Goal: Task Accomplishment & Management: Complete application form

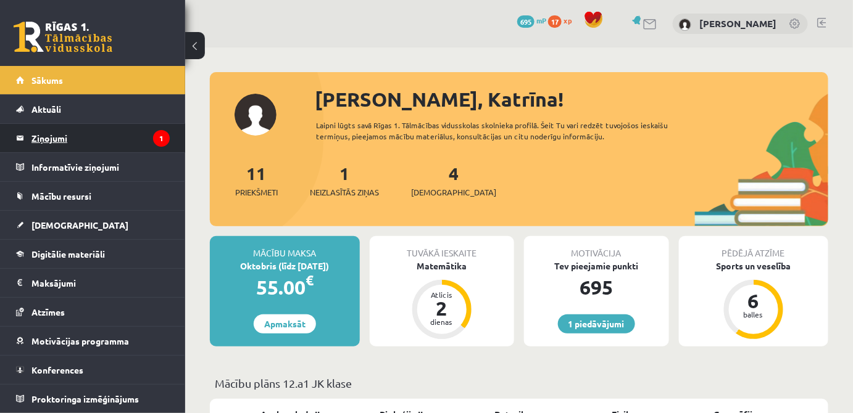
click at [126, 129] on legend "Ziņojumi 1" at bounding box center [100, 138] width 138 height 28
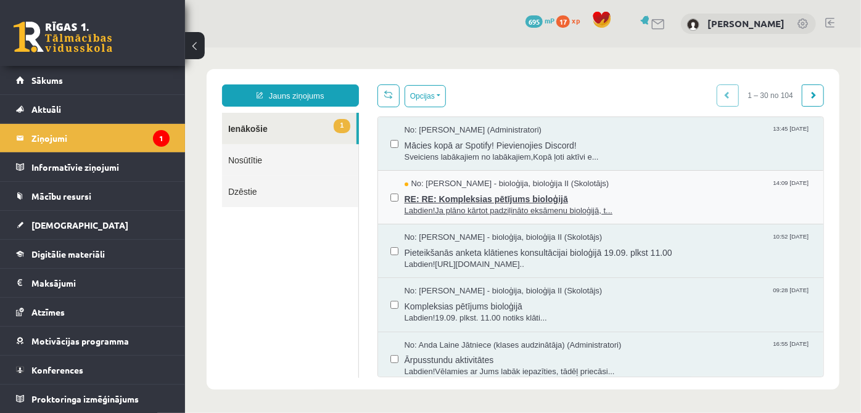
click at [583, 199] on span "RE: RE: Kompleksias pētījums bioloģijā" at bounding box center [607, 196] width 407 height 15
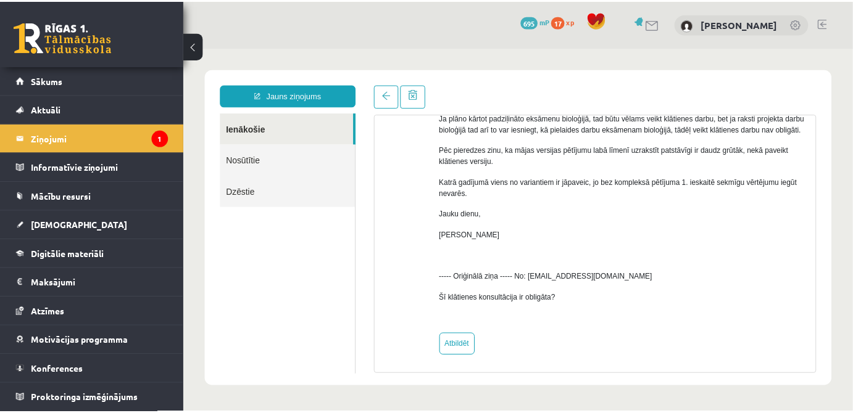
scroll to position [125, 0]
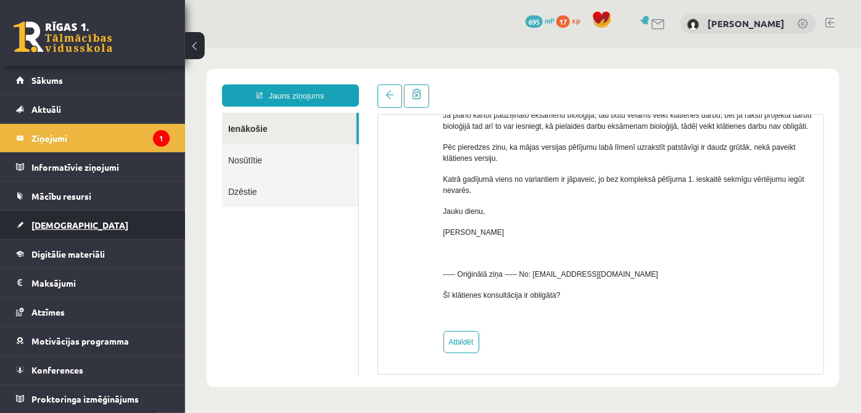
click at [78, 227] on link "[DEMOGRAPHIC_DATA]" at bounding box center [93, 225] width 154 height 28
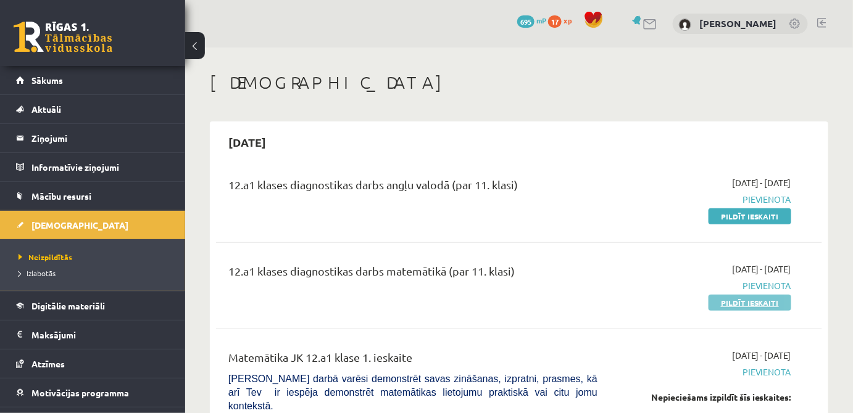
click at [763, 303] on link "Pildīt ieskaiti" at bounding box center [749, 303] width 83 height 16
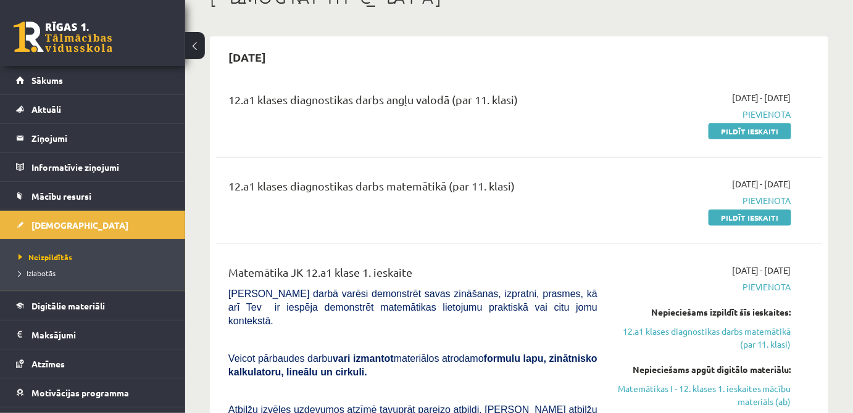
scroll to position [112, 0]
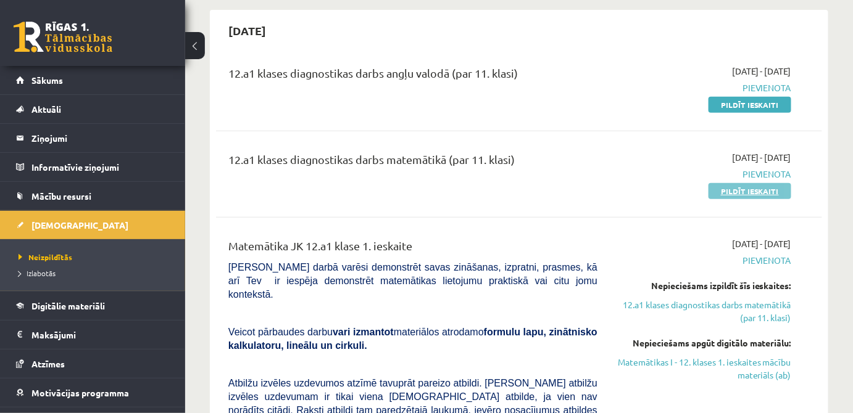
click at [766, 188] on link "Pildīt ieskaiti" at bounding box center [749, 191] width 83 height 16
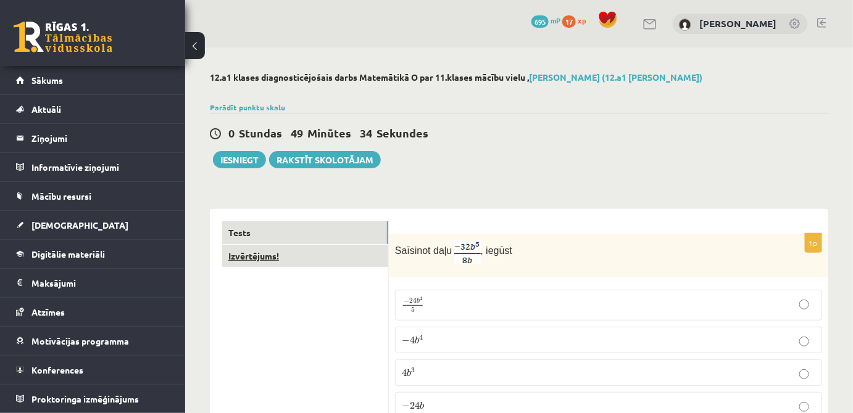
click at [280, 255] on link "Izvērtējums!" at bounding box center [305, 256] width 166 height 23
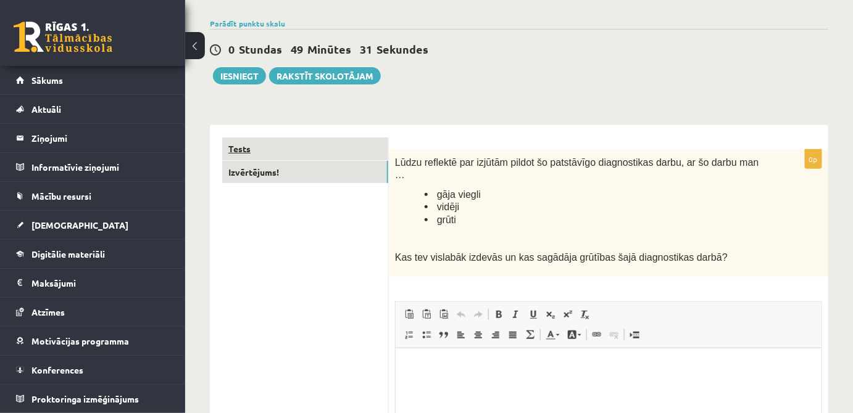
scroll to position [83, 0]
click at [305, 142] on link "Tests" at bounding box center [305, 149] width 166 height 23
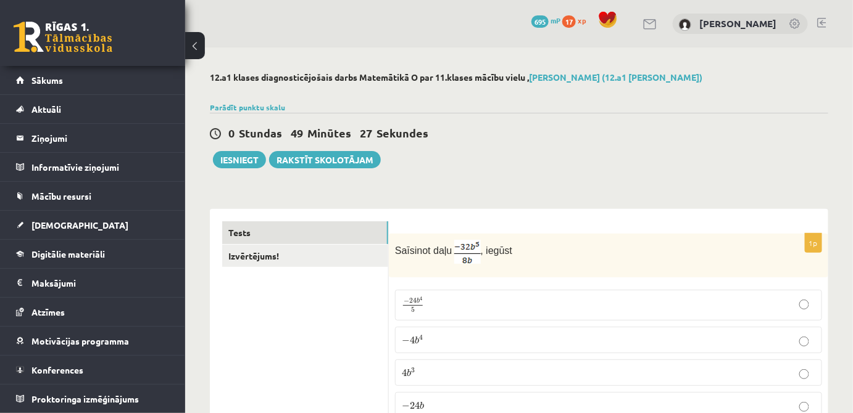
scroll to position [168, 0]
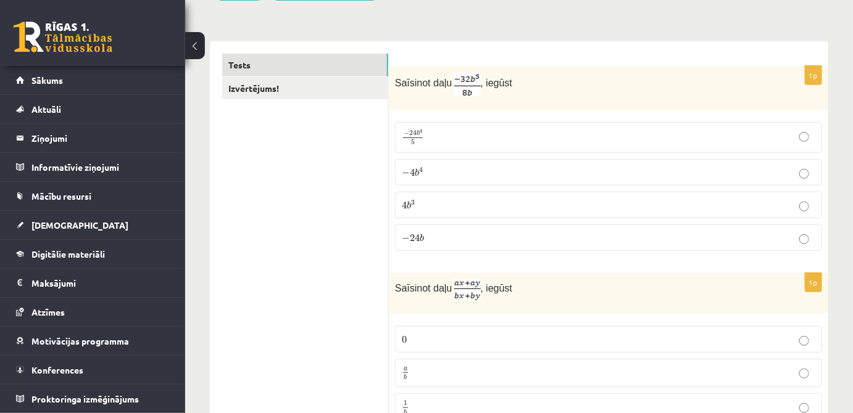
click at [497, 177] on p "− 4 b 4 − 4 b 4" at bounding box center [608, 172] width 413 height 13
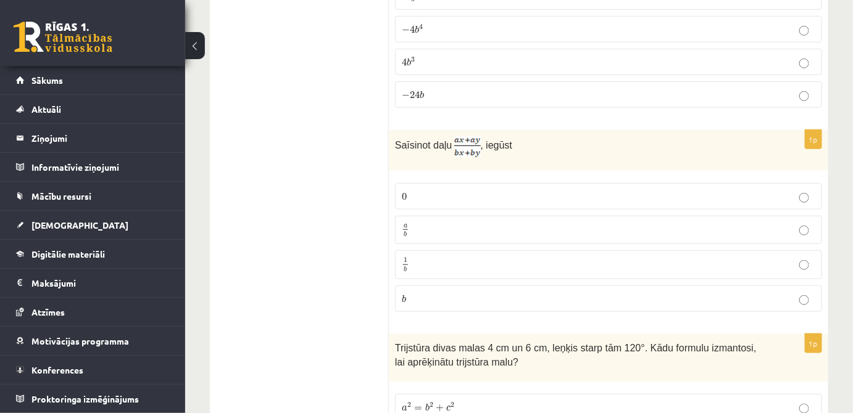
scroll to position [336, 0]
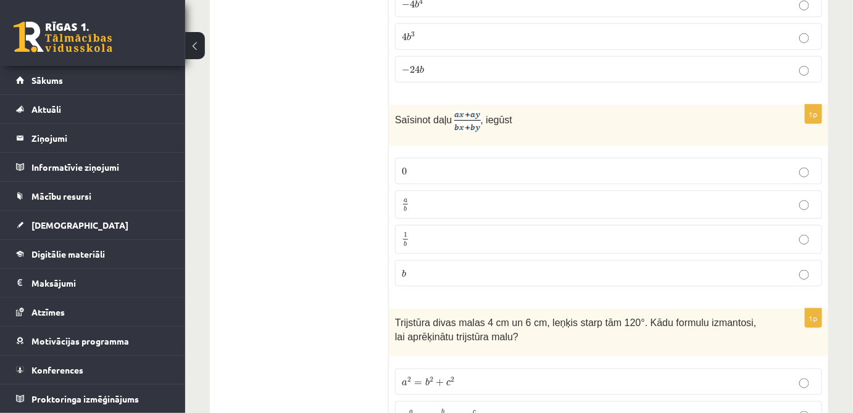
click at [451, 197] on p "a b a b" at bounding box center [608, 204] width 413 height 15
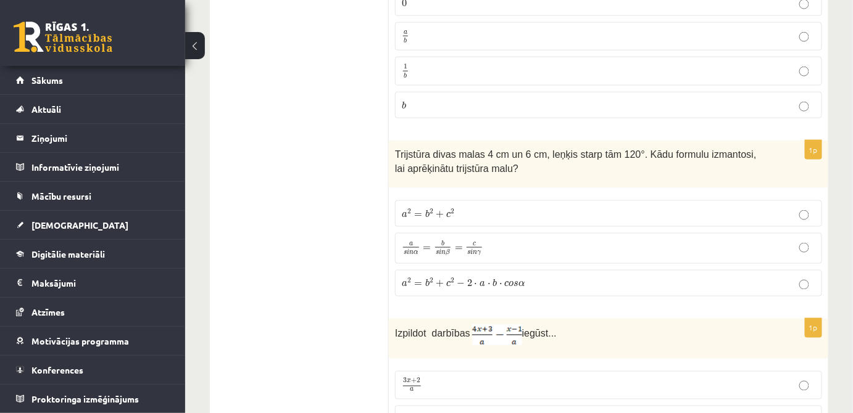
scroll to position [673, 0]
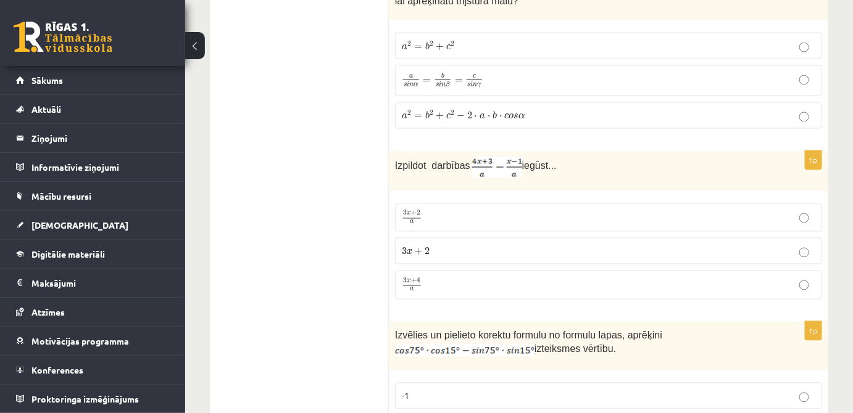
click at [486, 279] on p "3 x + 4 a 3 x + 4 a" at bounding box center [608, 285] width 413 height 15
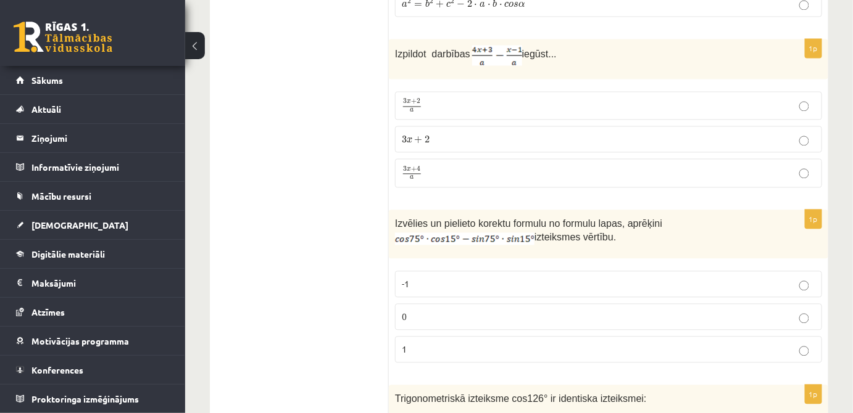
scroll to position [841, 0]
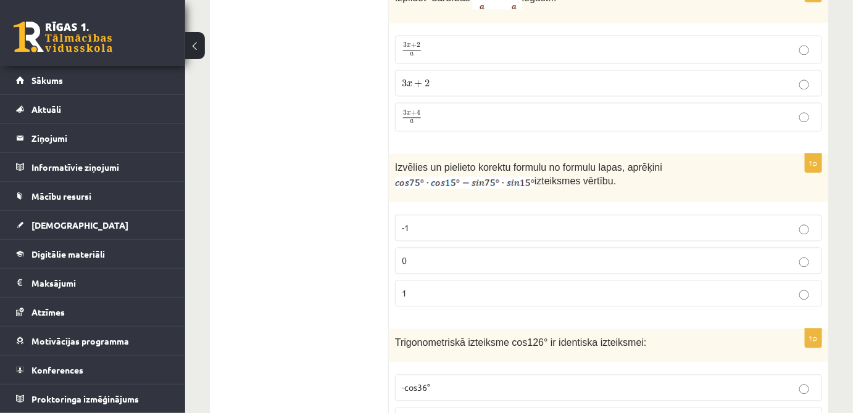
click at [610, 215] on label "-1" at bounding box center [608, 228] width 427 height 27
click at [712, 247] on label "0" at bounding box center [608, 260] width 427 height 27
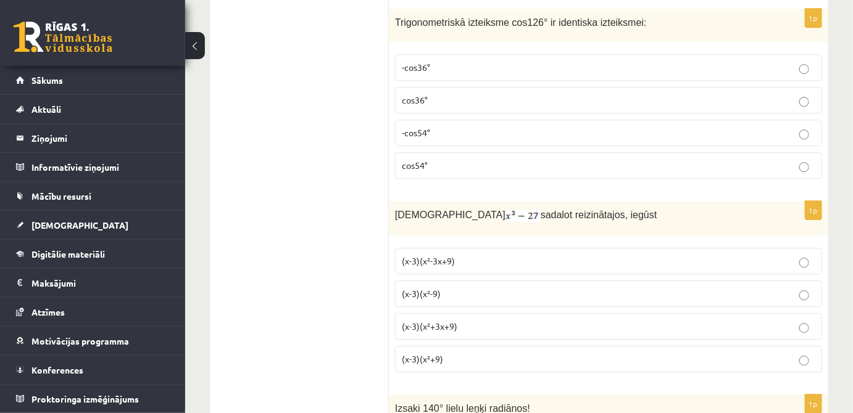
scroll to position [1234, 0]
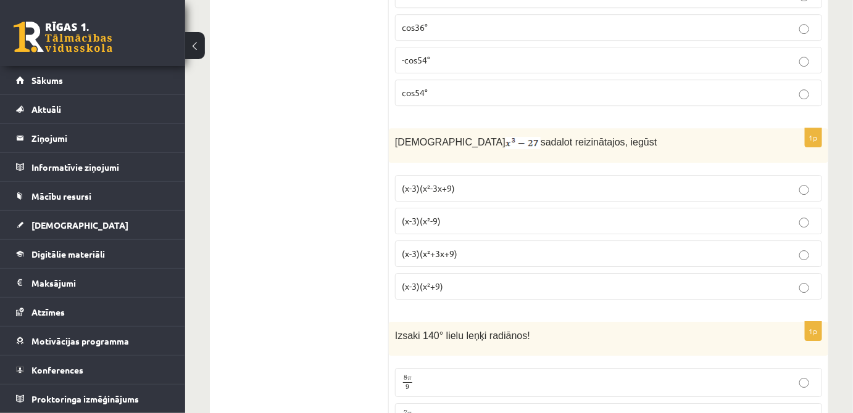
click at [442, 241] on label "(x-3)(x²+3x+9)" at bounding box center [608, 254] width 427 height 27
click at [438, 183] on span "(x-3)(x²-3x+9)" at bounding box center [428, 188] width 53 height 11
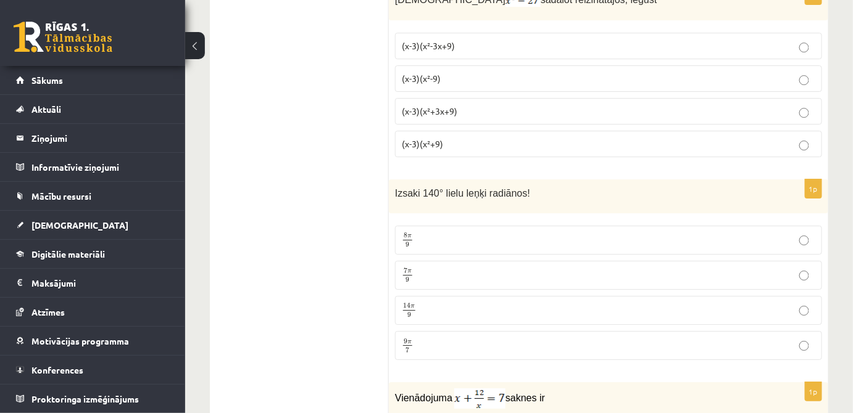
scroll to position [1402, 0]
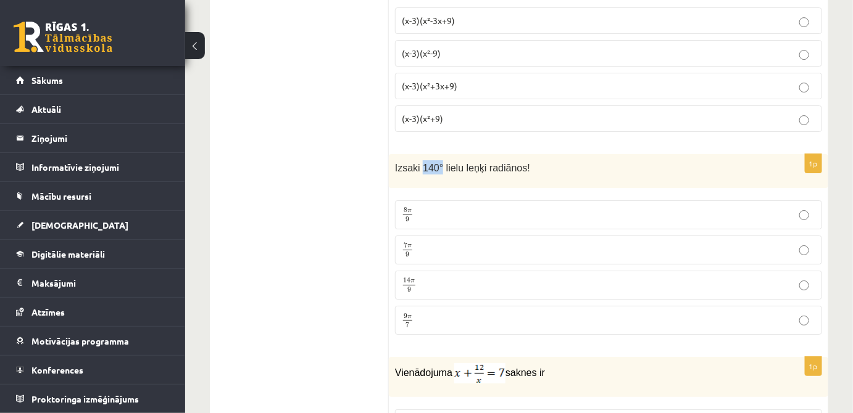
drag, startPoint x: 419, startPoint y: 158, endPoint x: 437, endPoint y: 157, distance: 18.6
click at [437, 163] on span "Izsaki 140° lielu leņķi radiānos!" at bounding box center [462, 168] width 135 height 10
click at [558, 160] on p "Izsaki 140° lielu leņķi radiānos!" at bounding box center [577, 167] width 365 height 14
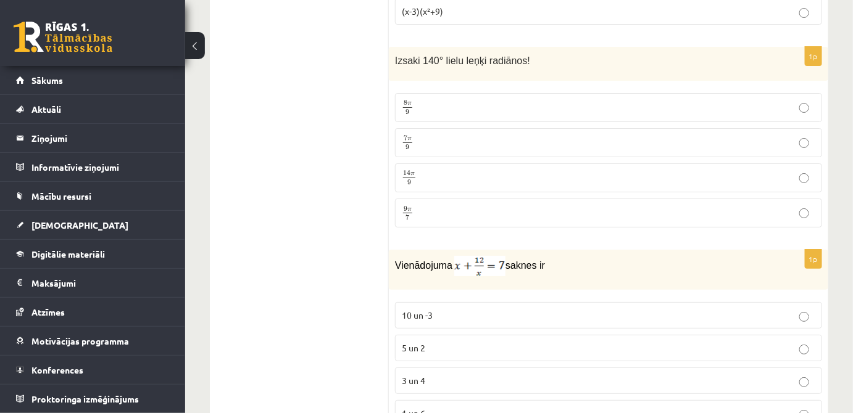
scroll to position [1570, 0]
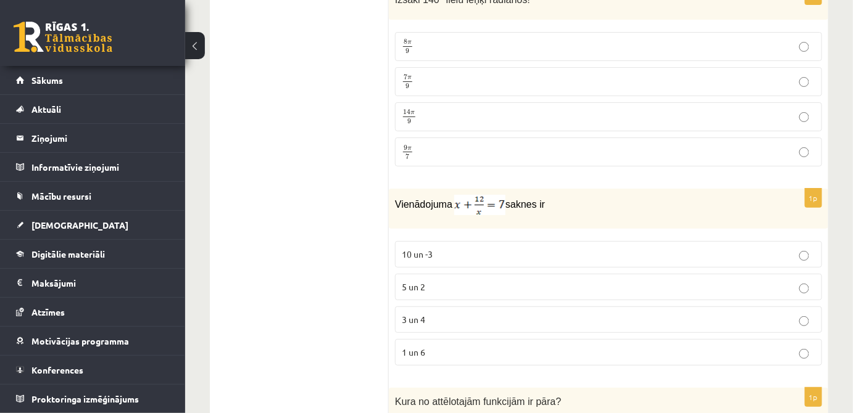
click at [452, 313] on p "3 un 4" at bounding box center [608, 319] width 413 height 13
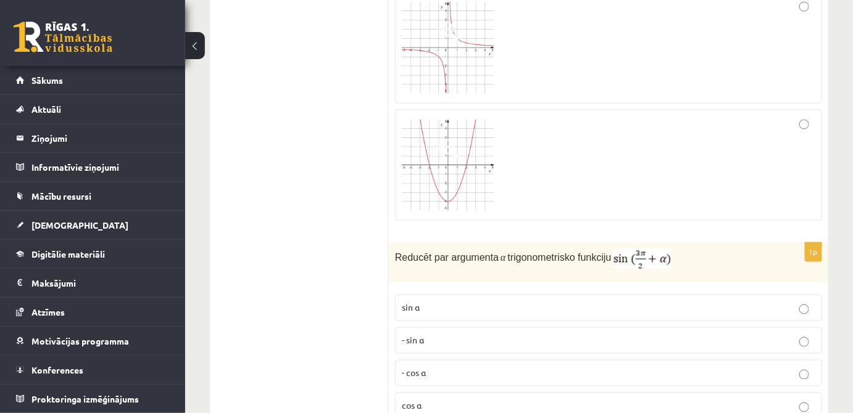
scroll to position [2244, 0]
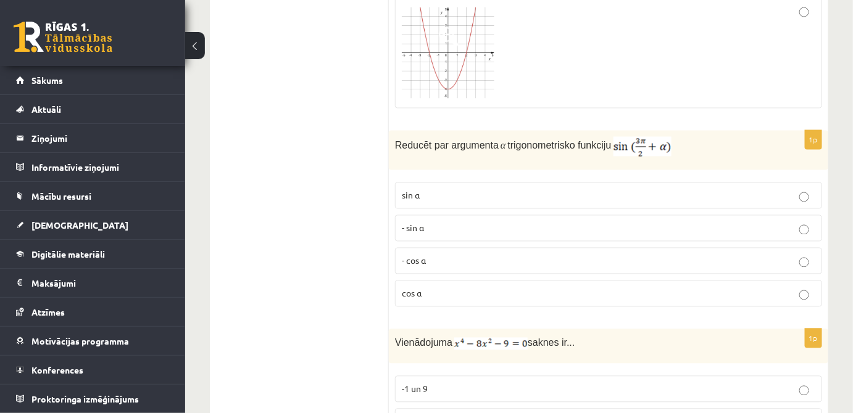
click at [462, 255] on p "- cos ⁡α" at bounding box center [608, 261] width 413 height 13
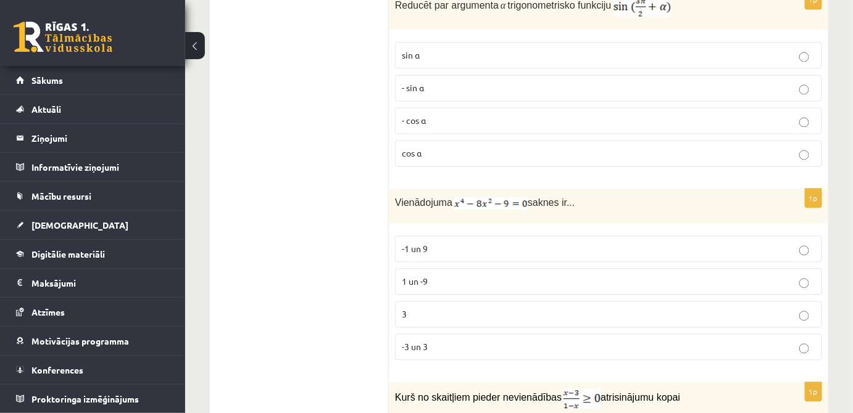
scroll to position [2412, 0]
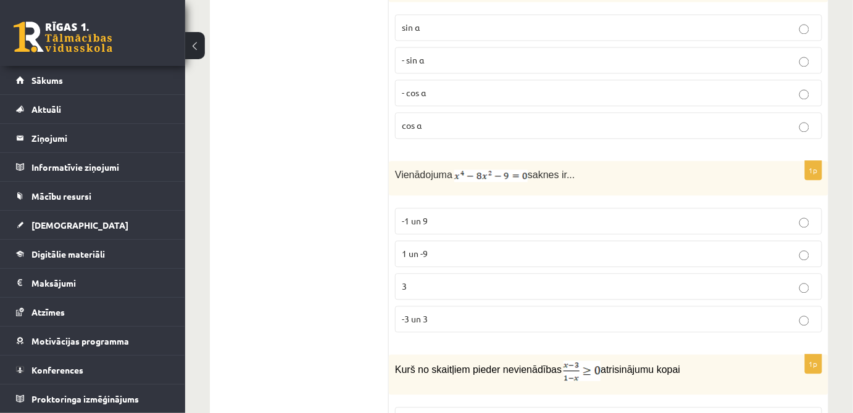
click at [458, 313] on p "-3 un 3" at bounding box center [608, 319] width 413 height 13
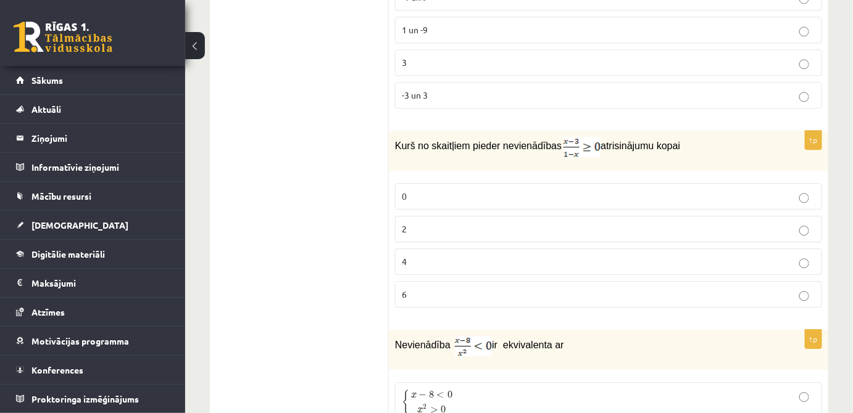
scroll to position [2580, 0]
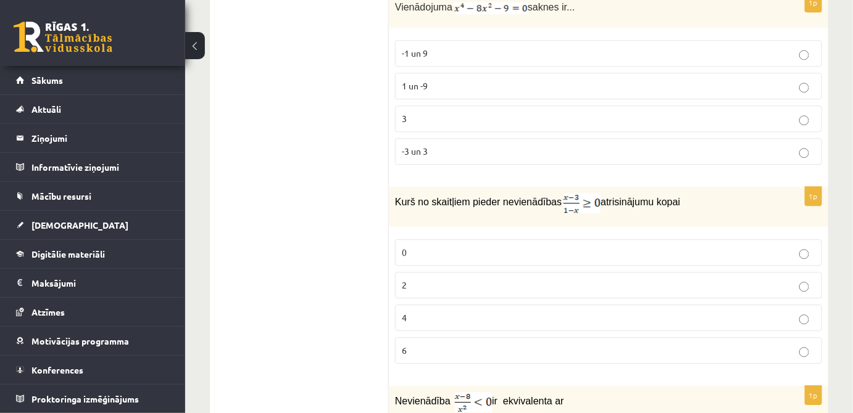
click at [521, 246] on p "0" at bounding box center [608, 252] width 413 height 13
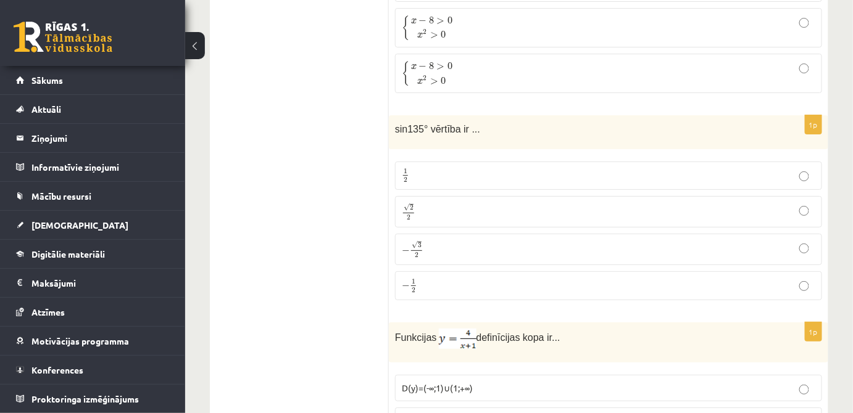
scroll to position [3085, 0]
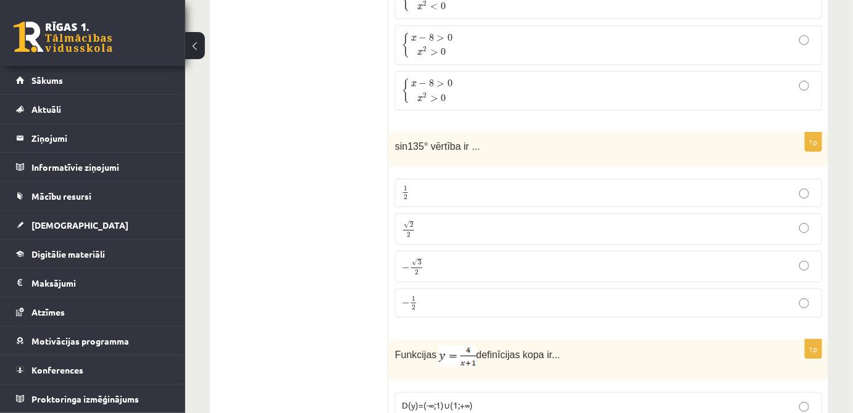
click at [449, 220] on p "√ 2 2 2 2" at bounding box center [608, 229] width 413 height 18
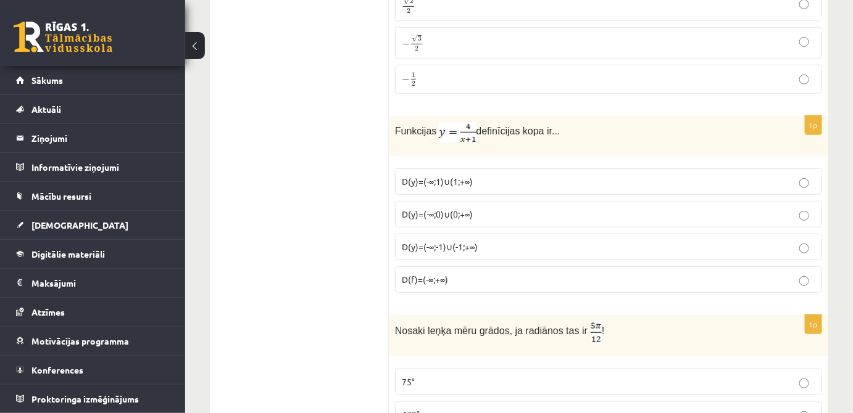
scroll to position [3253, 0]
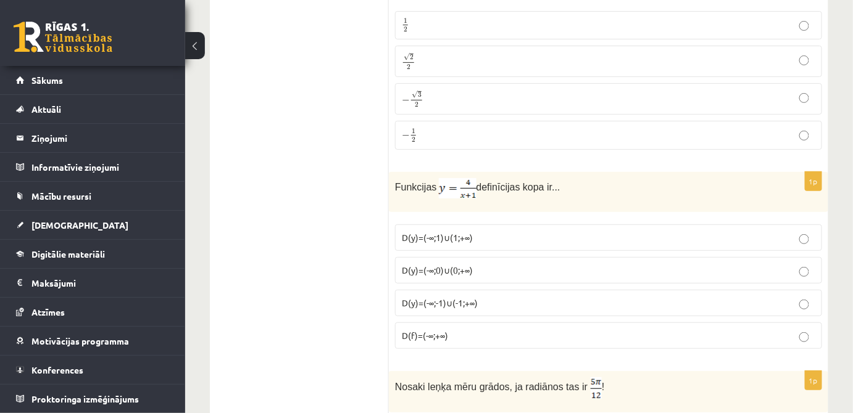
click at [449, 265] on span "D(y)=(-∞;0)∪(0;+∞)" at bounding box center [437, 270] width 71 height 11
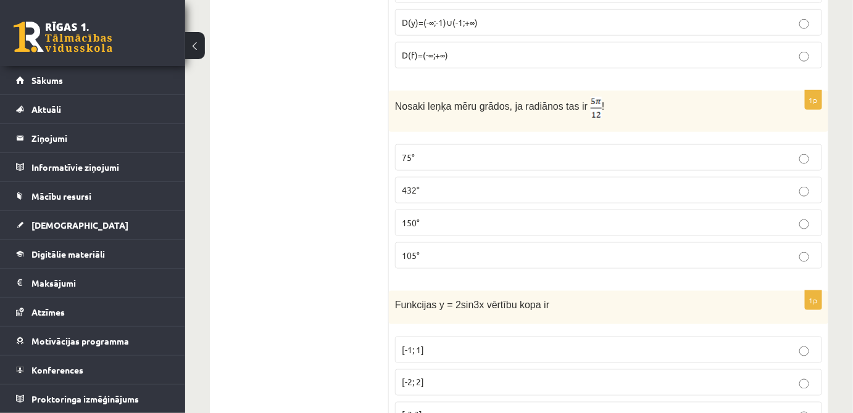
scroll to position [3478, 0]
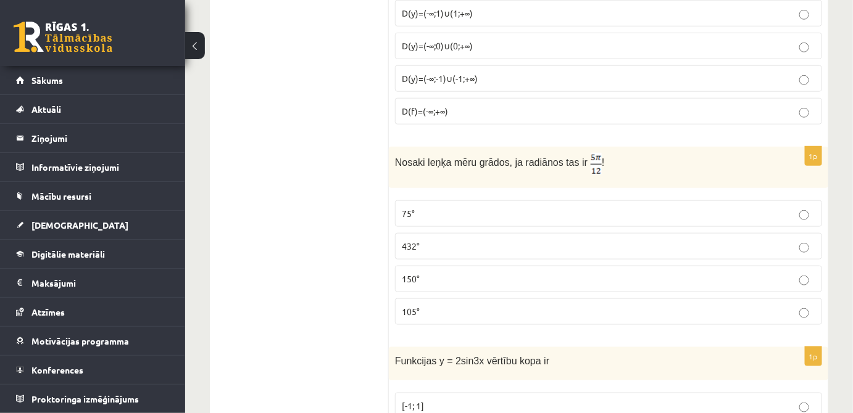
click at [426, 207] on p "75°" at bounding box center [608, 213] width 413 height 13
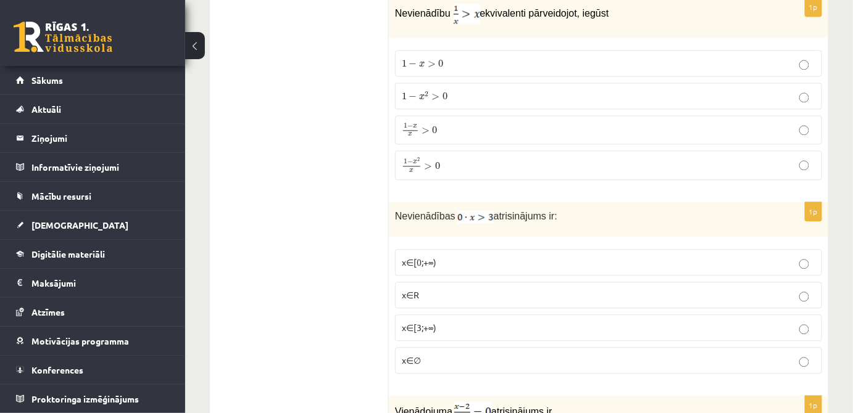
scroll to position [4039, 0]
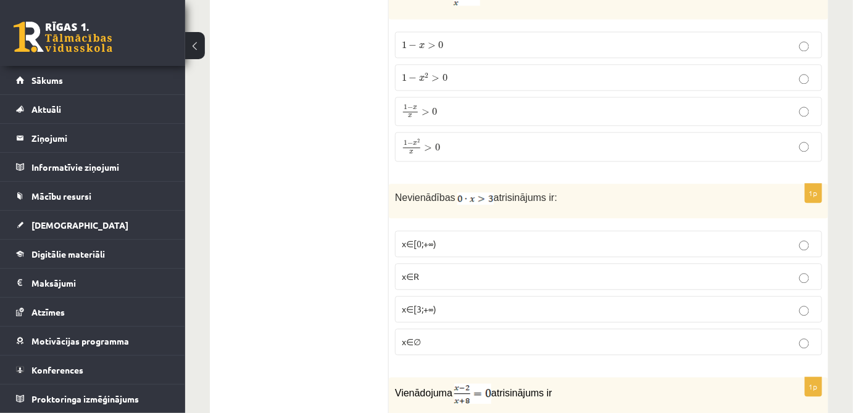
click at [473, 336] on p "x∈∅" at bounding box center [608, 342] width 413 height 13
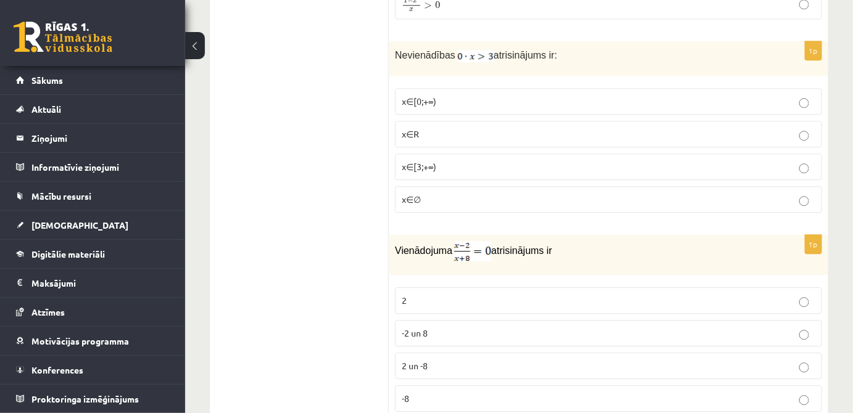
scroll to position [4207, 0]
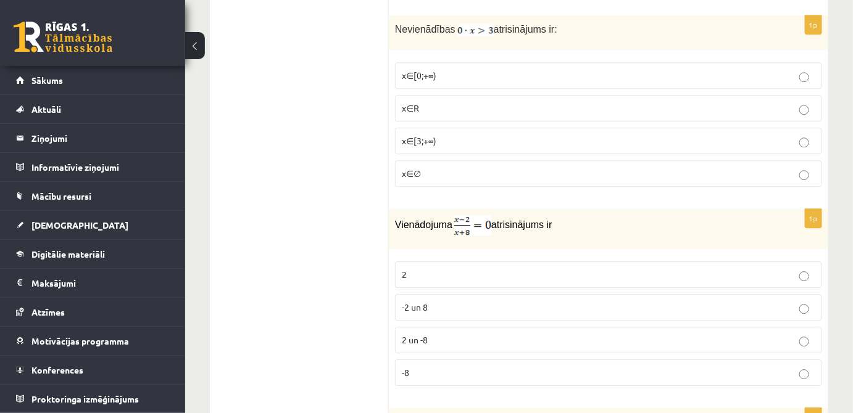
click at [423, 262] on label "2" at bounding box center [608, 275] width 427 height 27
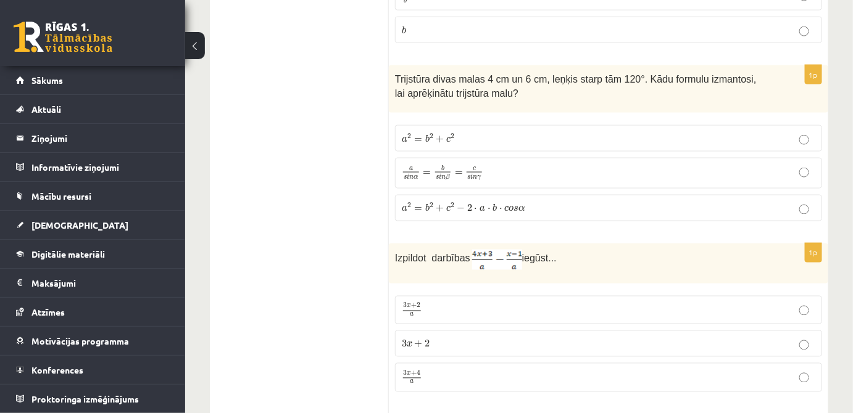
scroll to position [561, 0]
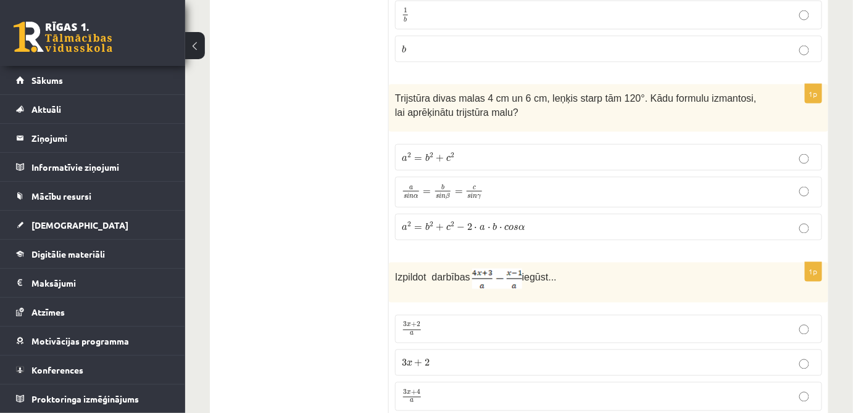
click at [457, 225] on span "−" at bounding box center [461, 228] width 8 height 7
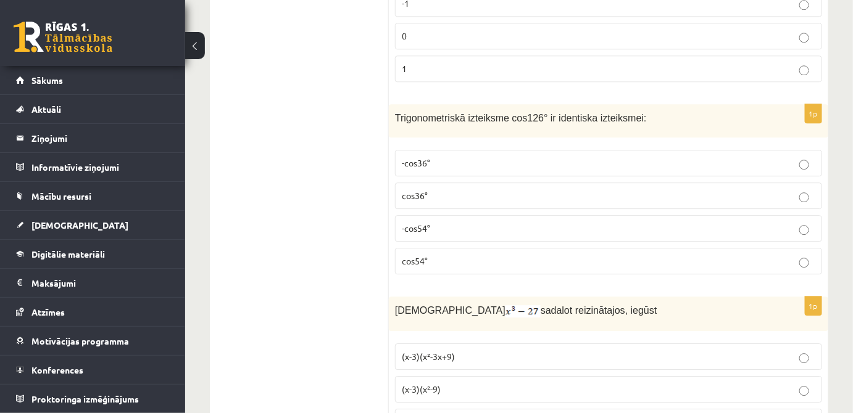
scroll to position [1009, 0]
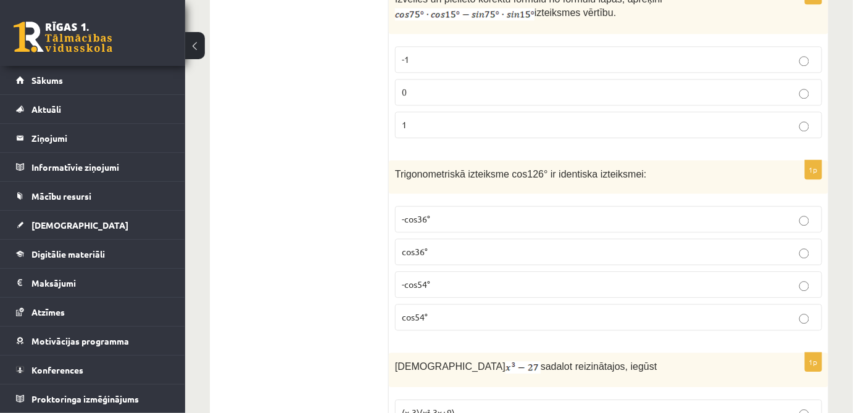
click at [512, 246] on p "cos36°" at bounding box center [608, 252] width 413 height 13
click at [669, 278] on p "-cos54°" at bounding box center [608, 284] width 413 height 13
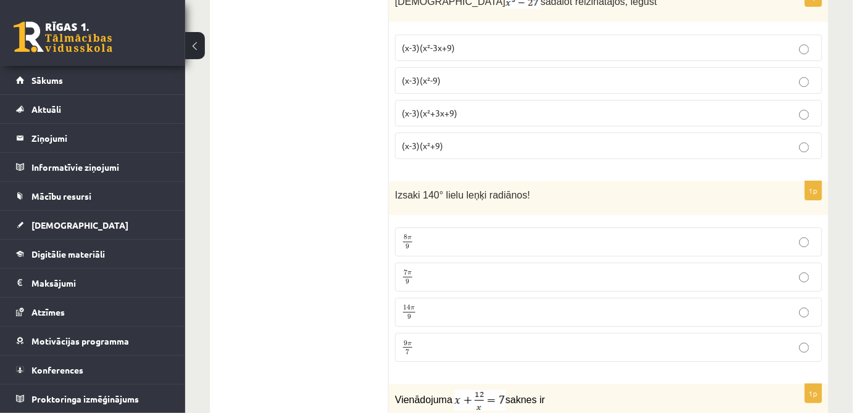
scroll to position [1402, 0]
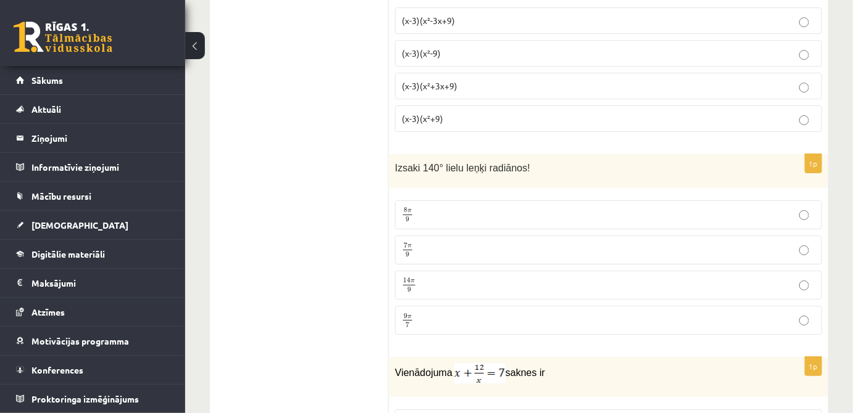
click at [437, 242] on p "7 π 9 7 π 9" at bounding box center [608, 249] width 413 height 15
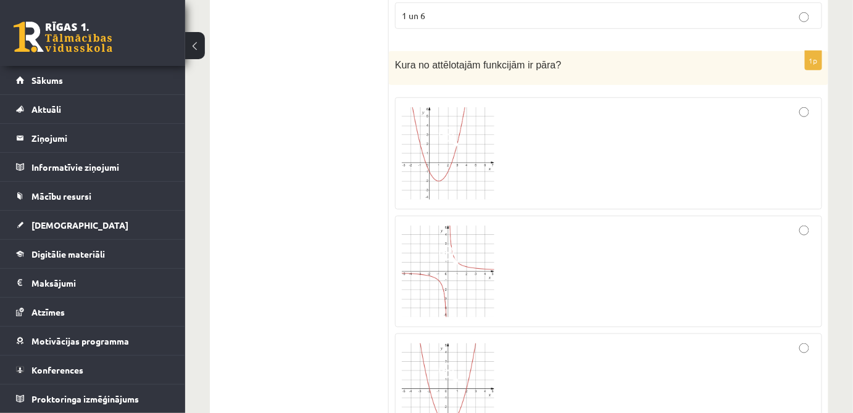
scroll to position [1907, 0]
click at [796, 223] on div at bounding box center [608, 272] width 413 height 99
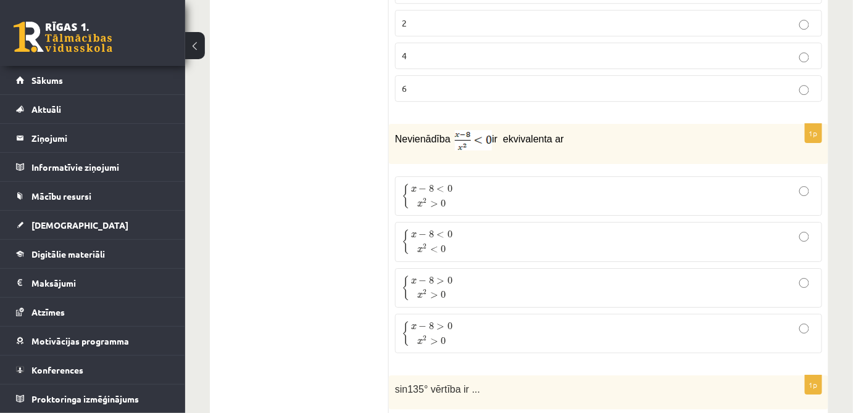
scroll to position [2861, 0]
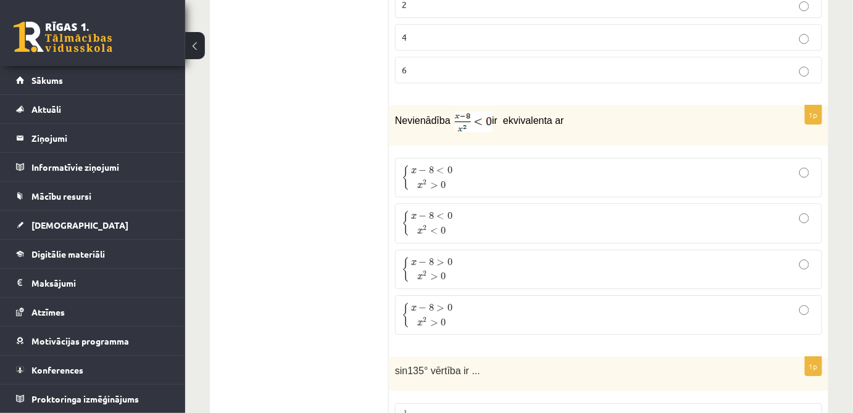
click at [473, 165] on p "{ x − 8 < 0 x 2 > 0 { x − 8 < 0 x 2 > 0" at bounding box center [608, 178] width 413 height 26
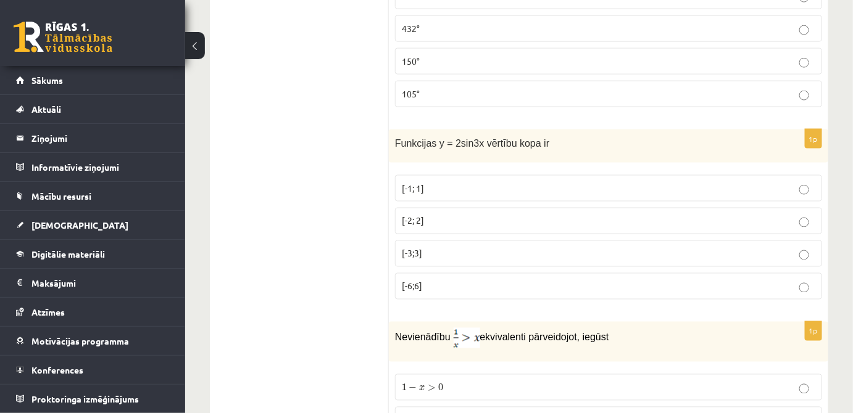
scroll to position [3702, 0]
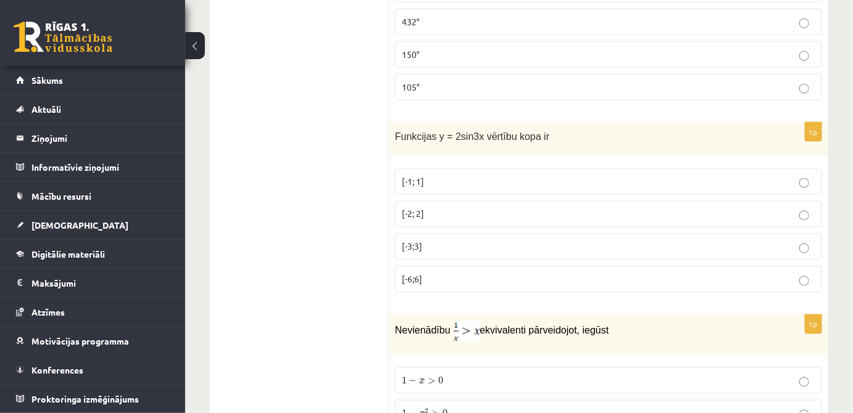
click at [450, 208] on p "[-2; 2]" at bounding box center [608, 214] width 413 height 13
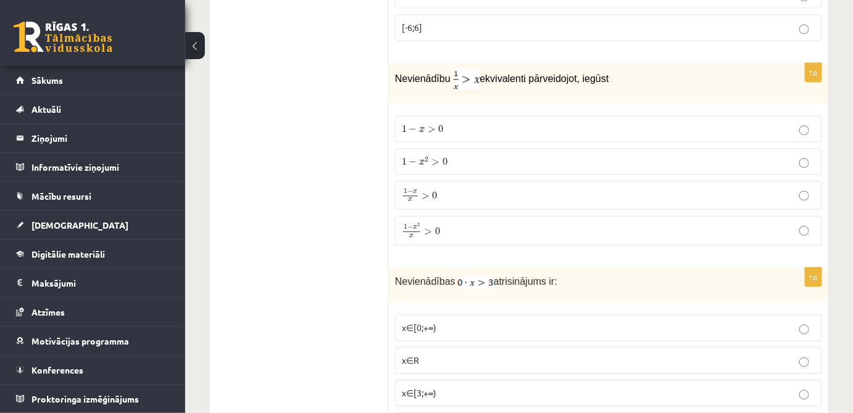
scroll to position [3870, 0]
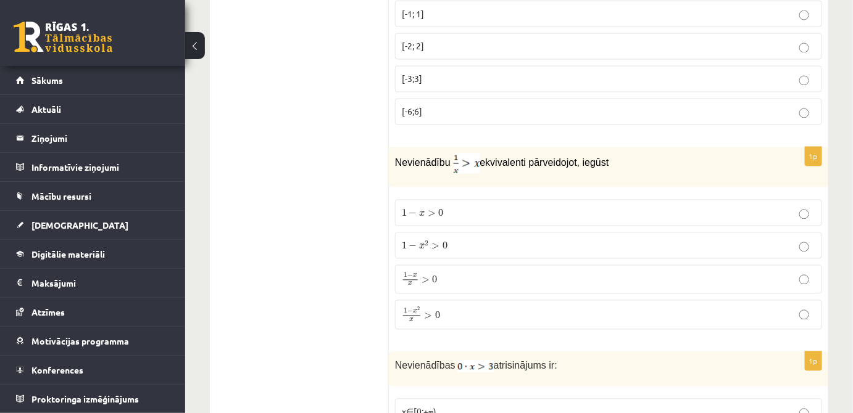
click at [457, 207] on p "1 − x > 0 1 − x > 0" at bounding box center [608, 213] width 413 height 13
click at [457, 239] on p "1 − x 2 > 0 1 − x 2 > 0" at bounding box center [608, 245] width 413 height 13
click at [445, 207] on p "1 − x > 0 1 − x > 0" at bounding box center [608, 213] width 413 height 13
click at [460, 233] on label "1 − x 2 > 0 1 − x 2 > 0" at bounding box center [608, 246] width 427 height 27
click at [470, 265] on label "1 − x x > 0 1 − x x > 0" at bounding box center [608, 279] width 427 height 28
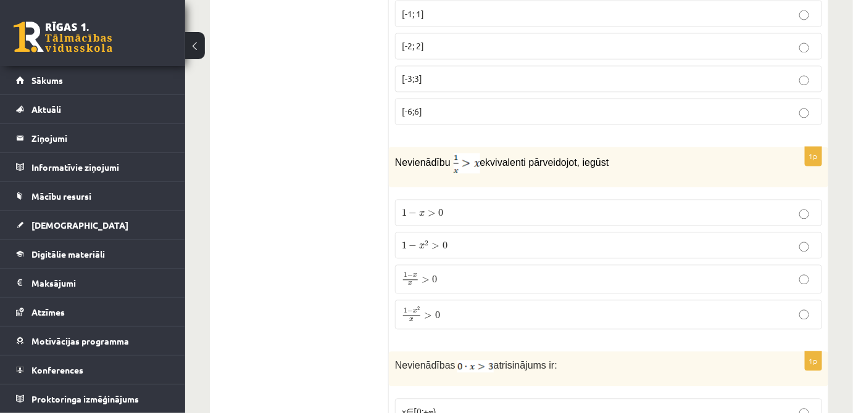
click at [475, 300] on label "1 − x 2 x > 0 1 − x 2 x > 0" at bounding box center [608, 315] width 427 height 30
click at [470, 272] on p "1 − x x > 0 1 − x x > 0" at bounding box center [608, 279] width 413 height 15
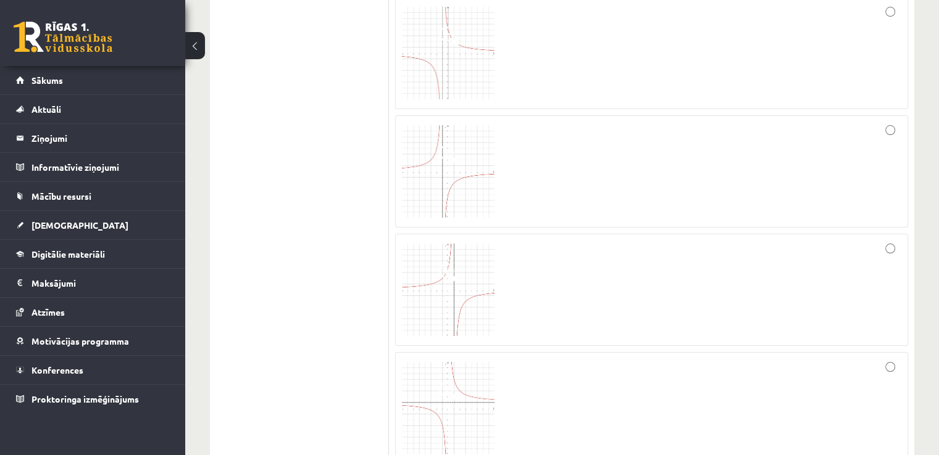
scroll to position [4901, 0]
click at [469, 222] on img at bounding box center [448, 268] width 93 height 93
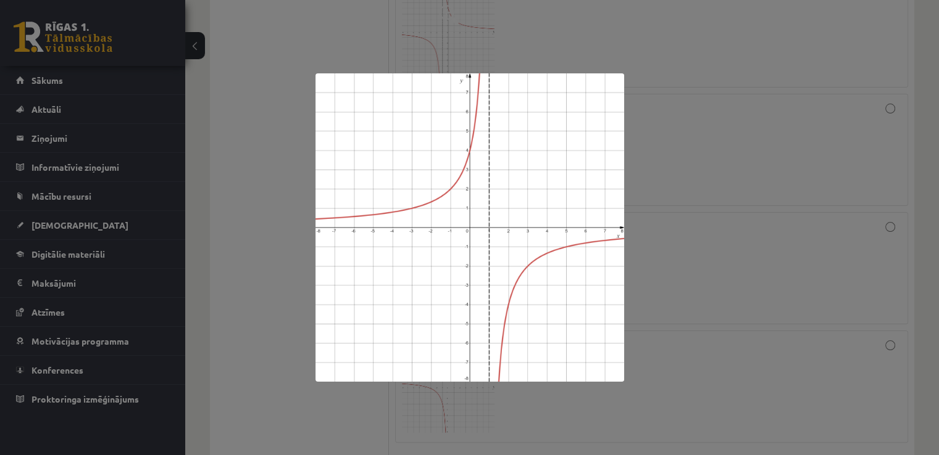
click at [261, 220] on div at bounding box center [469, 227] width 939 height 455
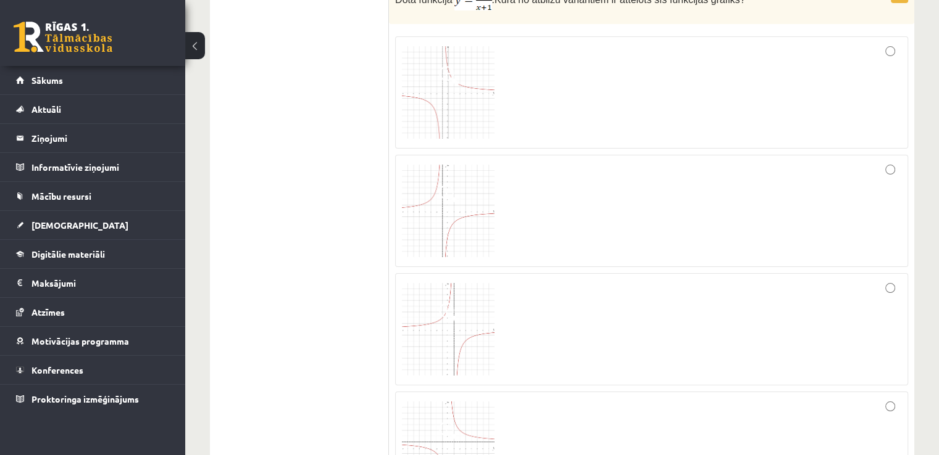
scroll to position [4778, 0]
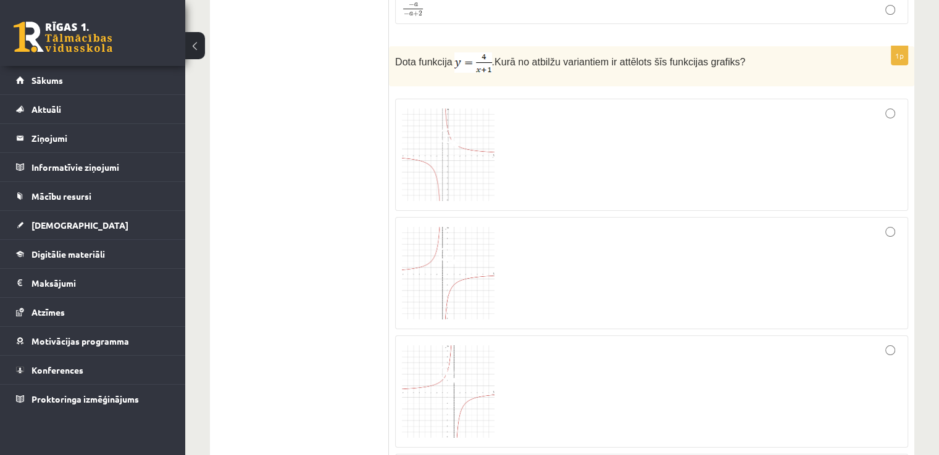
click at [425, 252] on img at bounding box center [448, 273] width 93 height 93
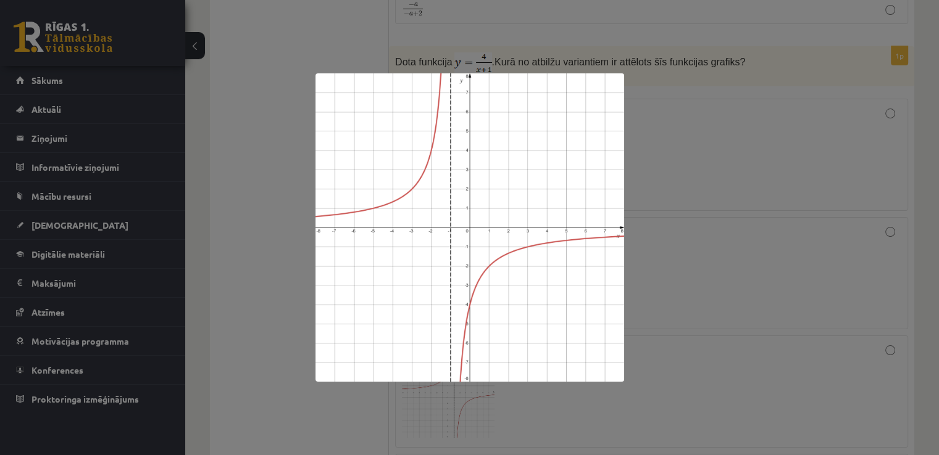
click at [797, 292] on div at bounding box center [469, 227] width 939 height 455
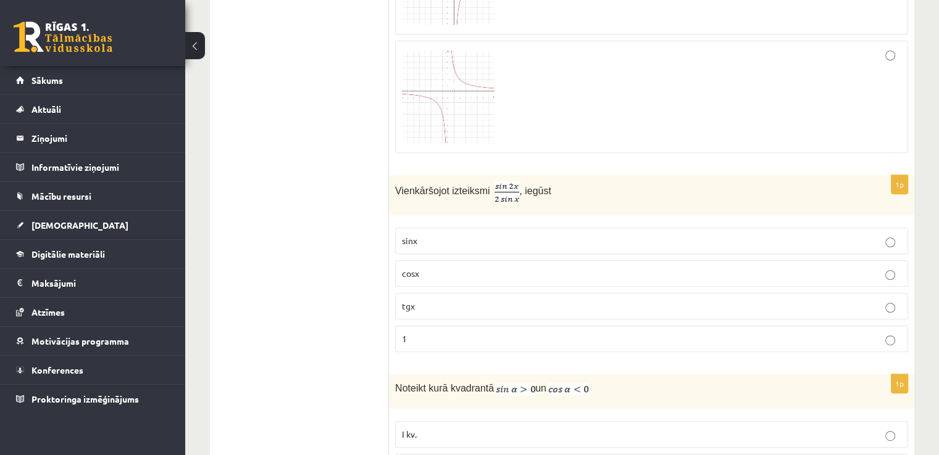
scroll to position [5210, 0]
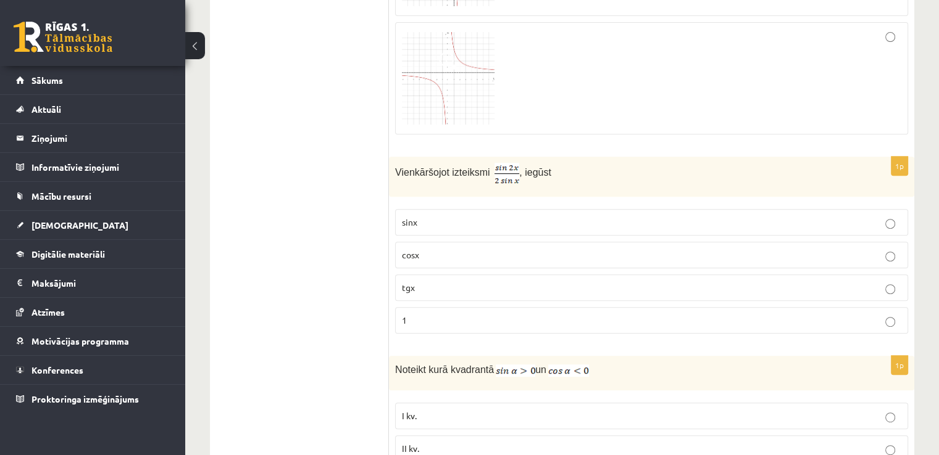
click at [534, 242] on label "cosx" at bounding box center [651, 255] width 513 height 27
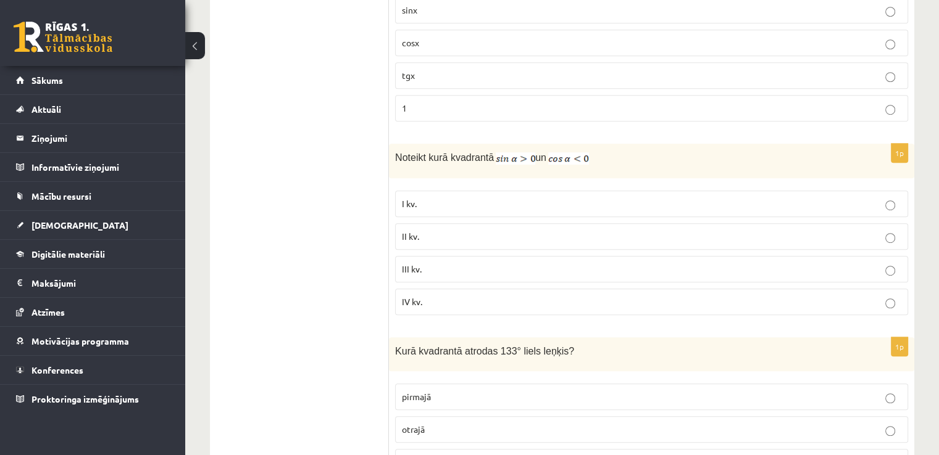
scroll to position [5395, 0]
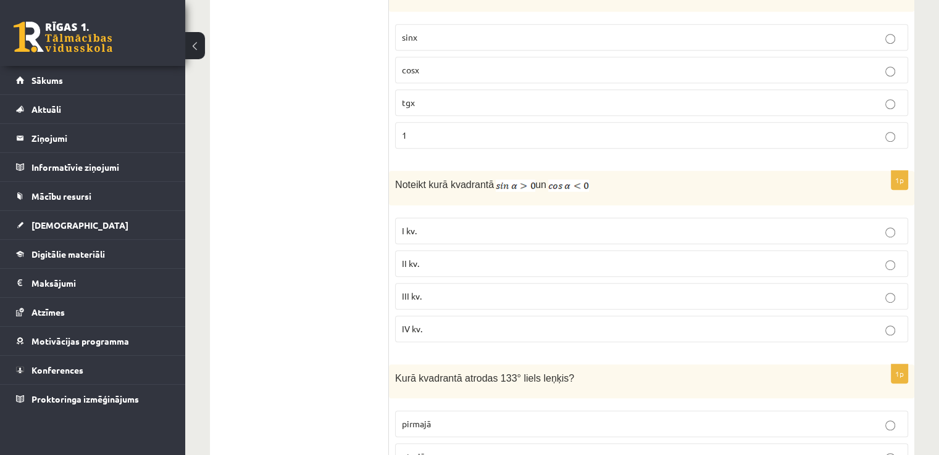
click at [618, 257] on p "II kv." at bounding box center [651, 263] width 499 height 13
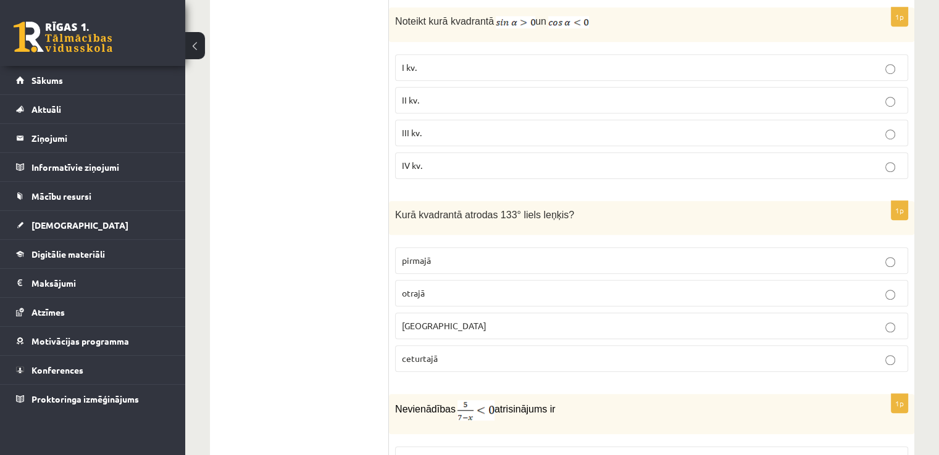
scroll to position [5580, 0]
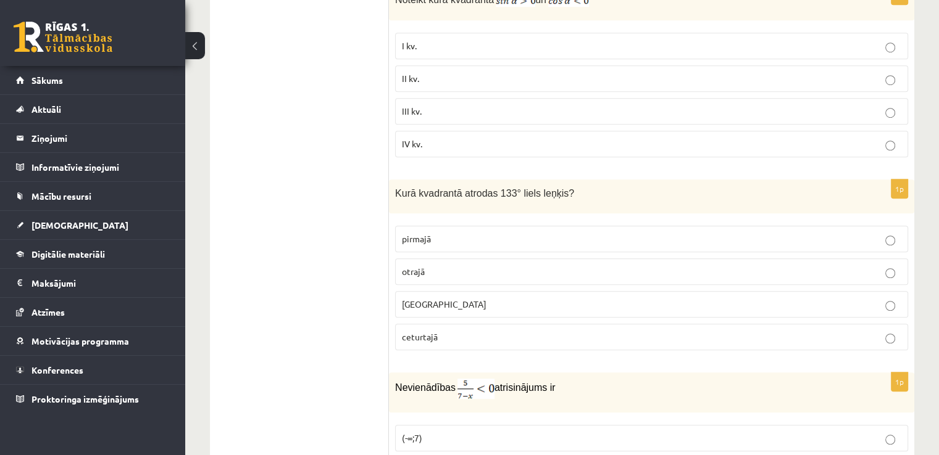
click at [504, 265] on p "otrajā" at bounding box center [651, 271] width 499 height 13
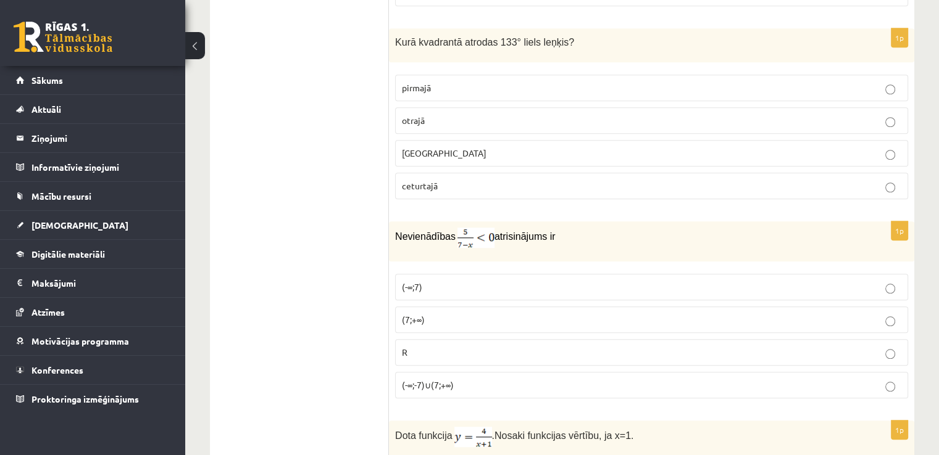
scroll to position [5728, 0]
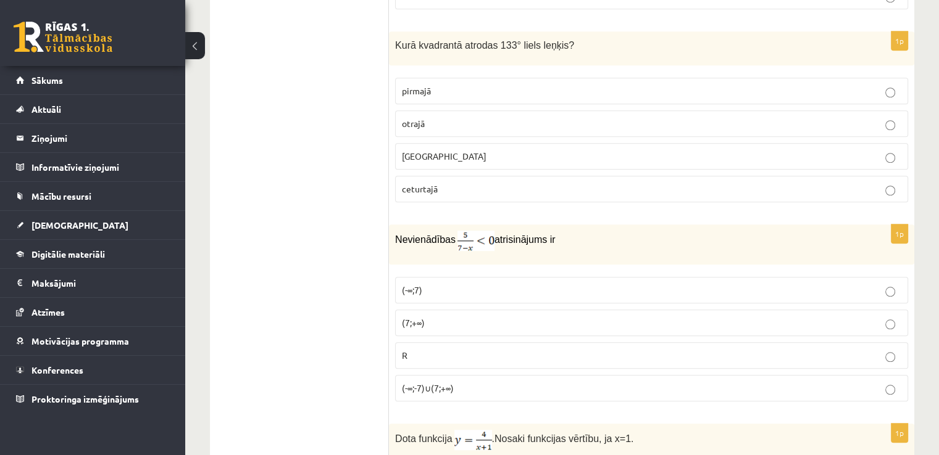
click at [506, 310] on label "(7;+∞)" at bounding box center [651, 323] width 513 height 27
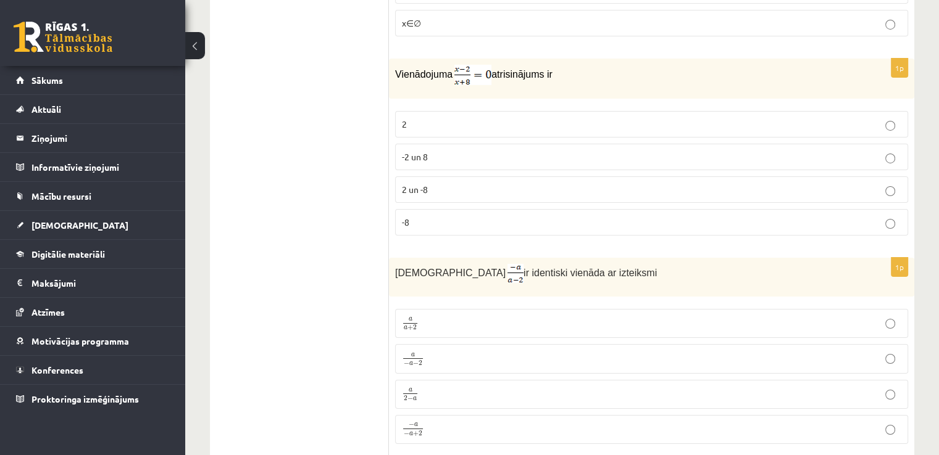
scroll to position [4443, 0]
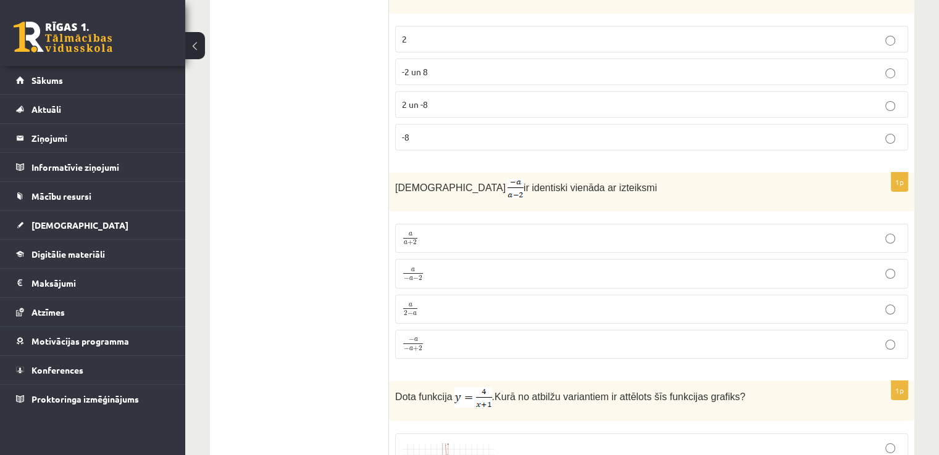
click at [452, 302] on p "a 2 − a a 2 − a" at bounding box center [651, 309] width 499 height 15
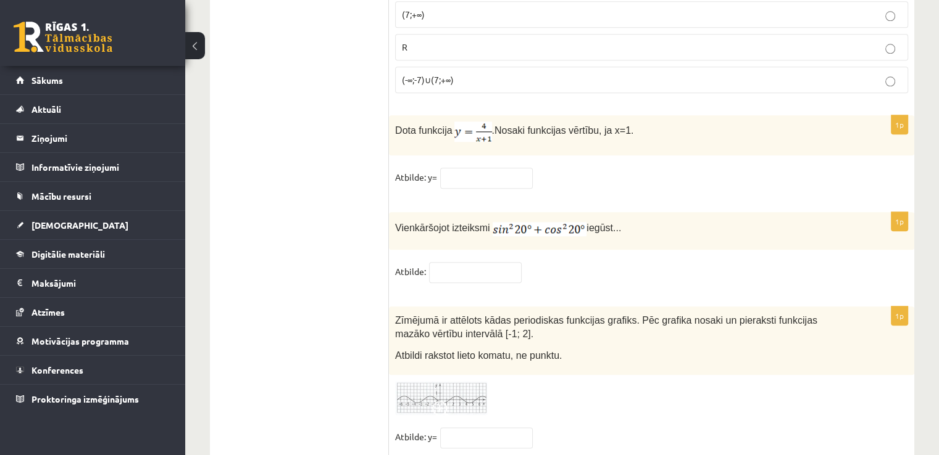
scroll to position [5975, 0]
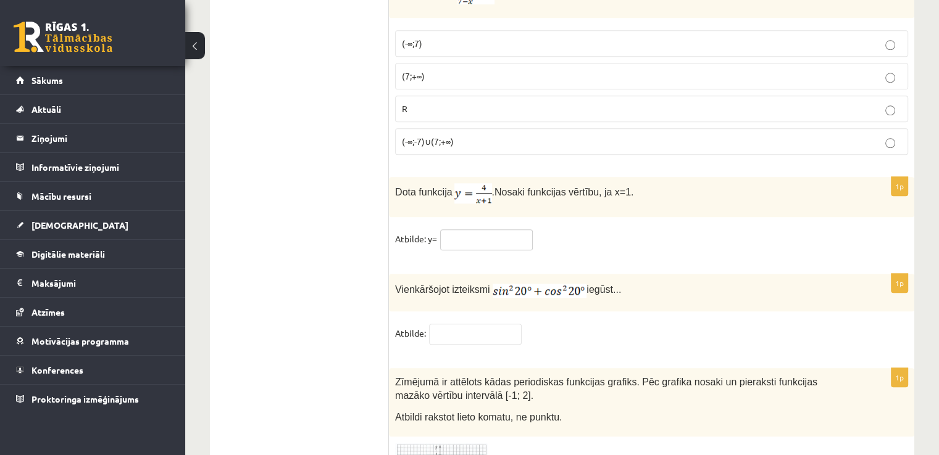
click at [476, 230] on input "text" at bounding box center [486, 240] width 93 height 21
type input "*"
click at [462, 324] on input "text" at bounding box center [475, 334] width 93 height 21
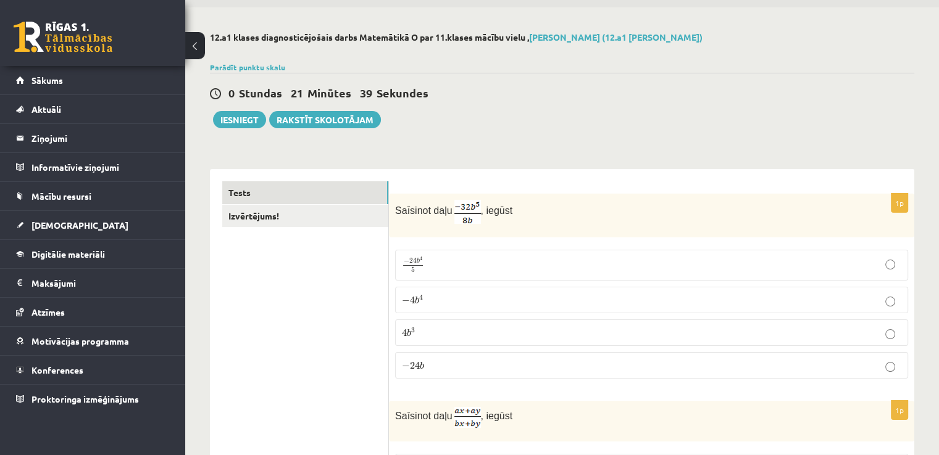
scroll to position [0, 0]
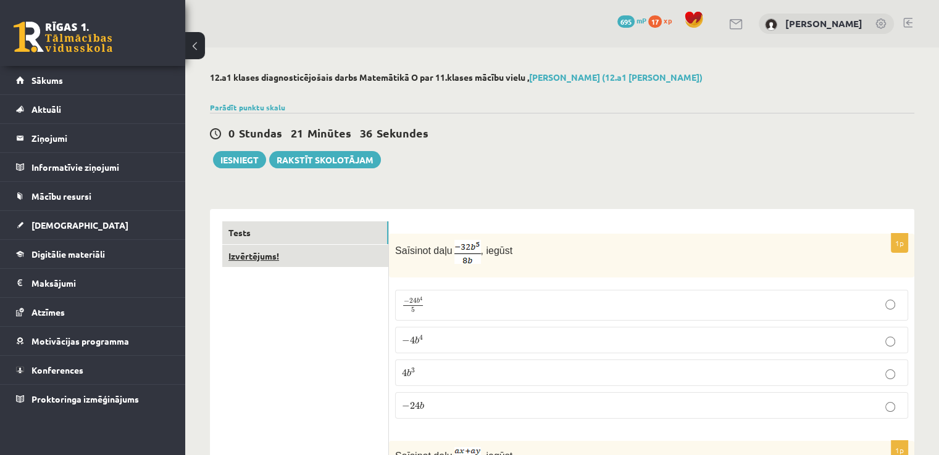
type input "*"
click at [377, 257] on link "Izvērtējums!" at bounding box center [305, 256] width 166 height 23
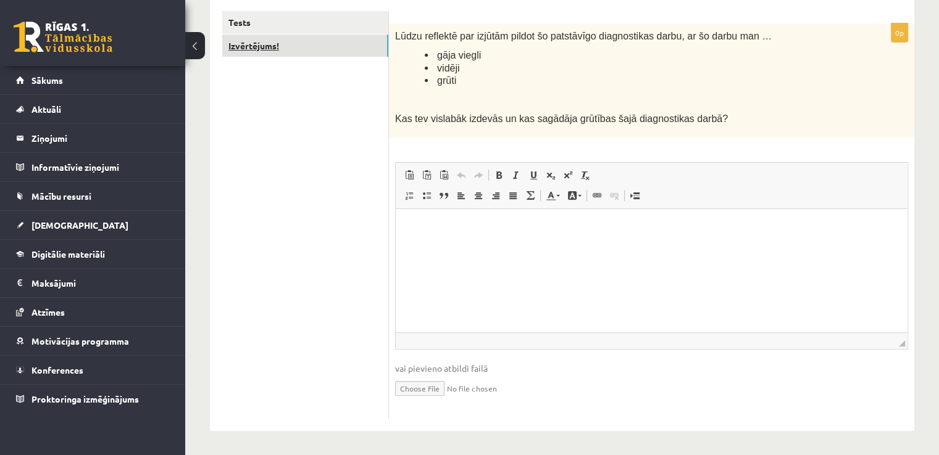
scroll to position [149, 0]
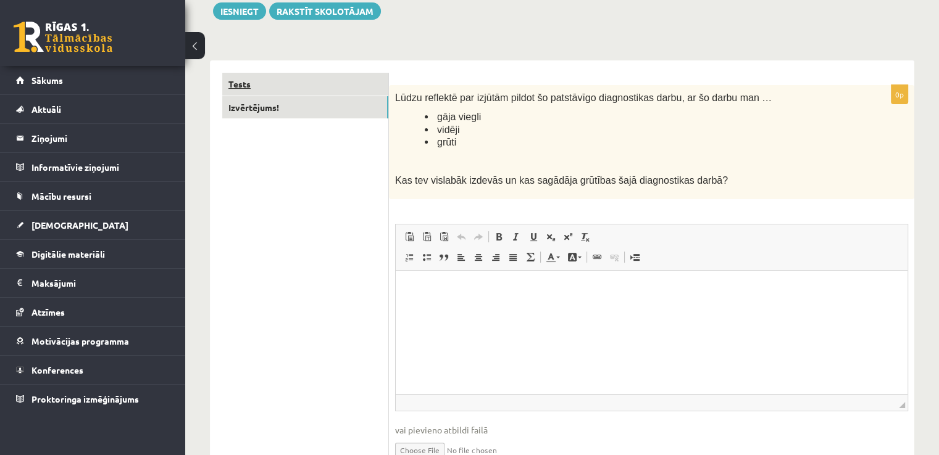
click at [258, 92] on link "Tests" at bounding box center [305, 84] width 166 height 23
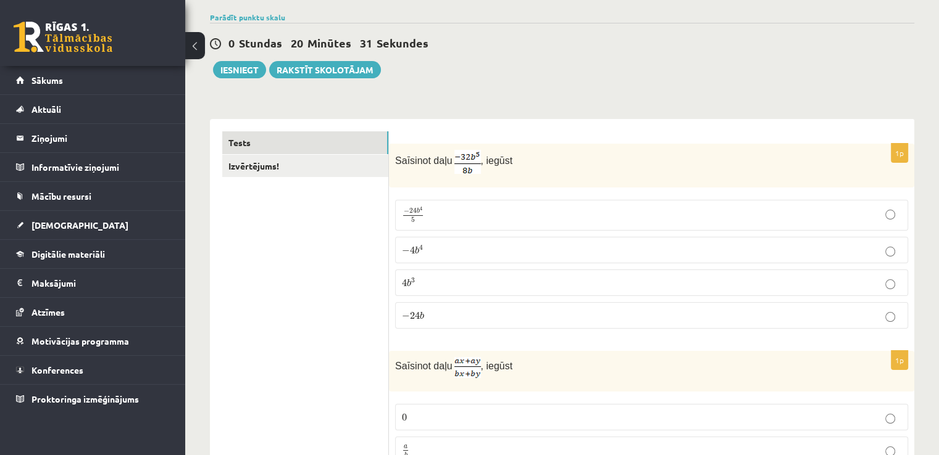
scroll to position [0, 0]
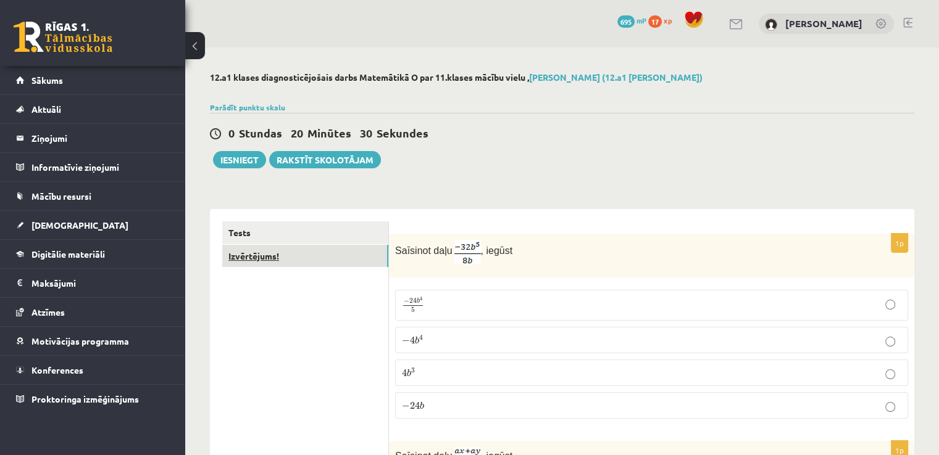
click at [335, 254] on link "Izvērtējums!" at bounding box center [305, 256] width 166 height 23
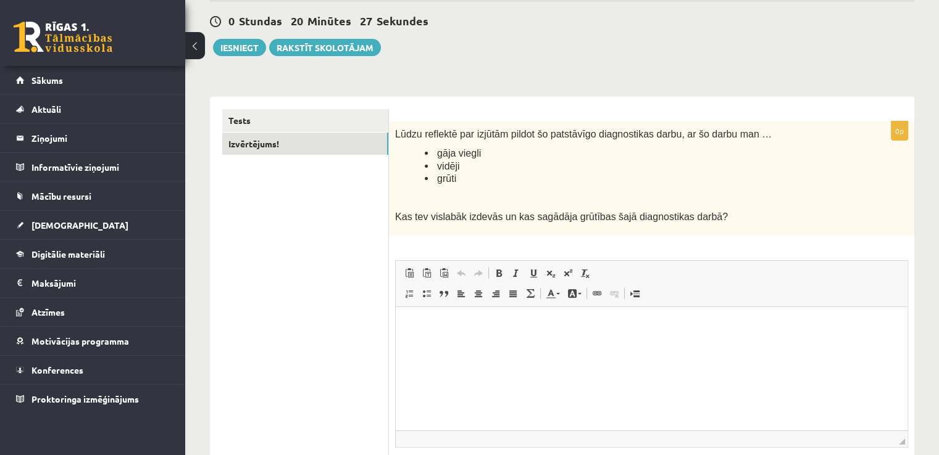
scroll to position [123, 0]
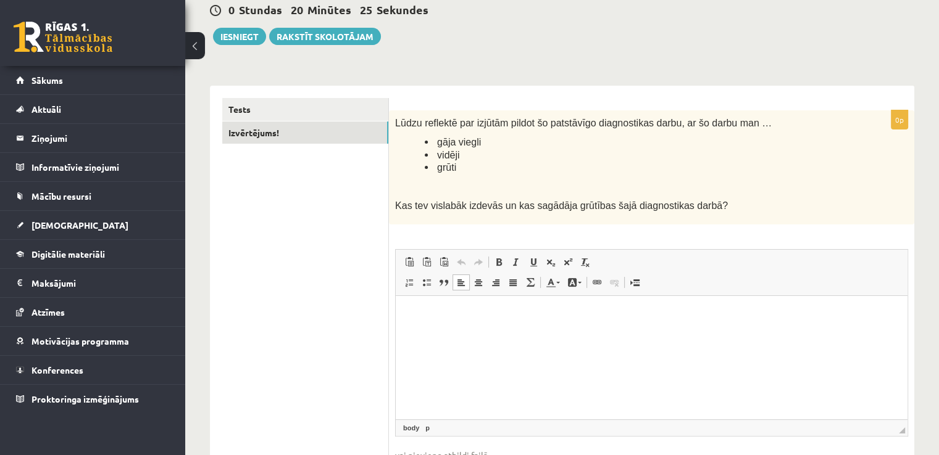
click at [604, 333] on html at bounding box center [652, 315] width 512 height 38
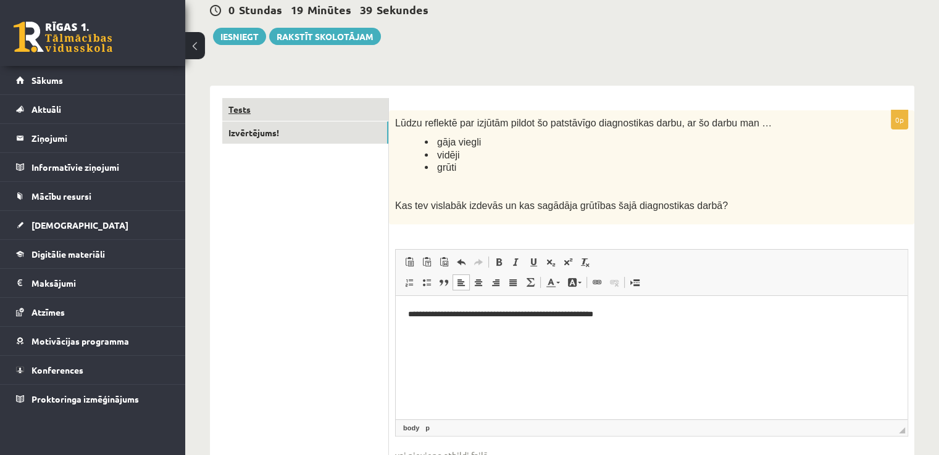
click at [276, 102] on link "Tests" at bounding box center [305, 109] width 166 height 23
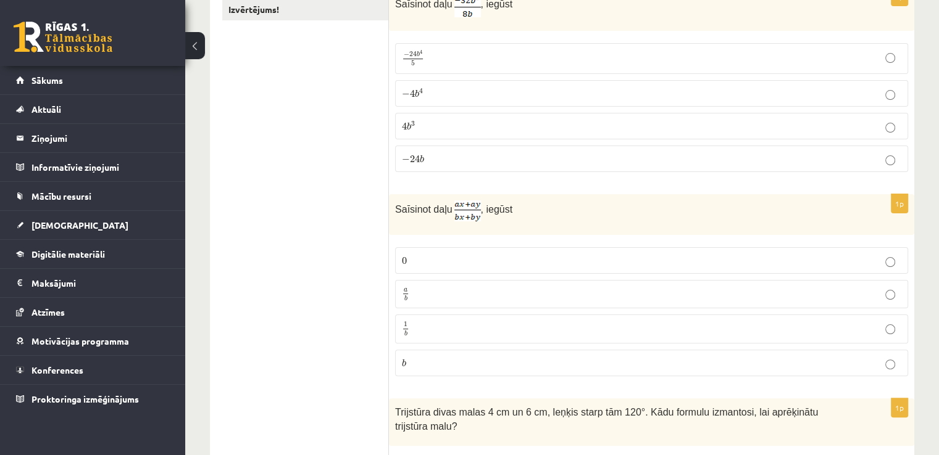
scroll to position [0, 0]
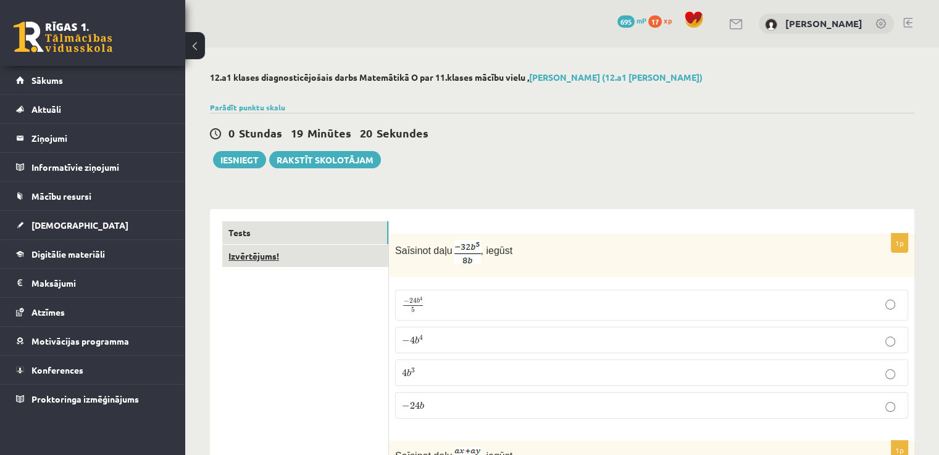
click at [296, 258] on link "Izvērtējums!" at bounding box center [305, 256] width 166 height 23
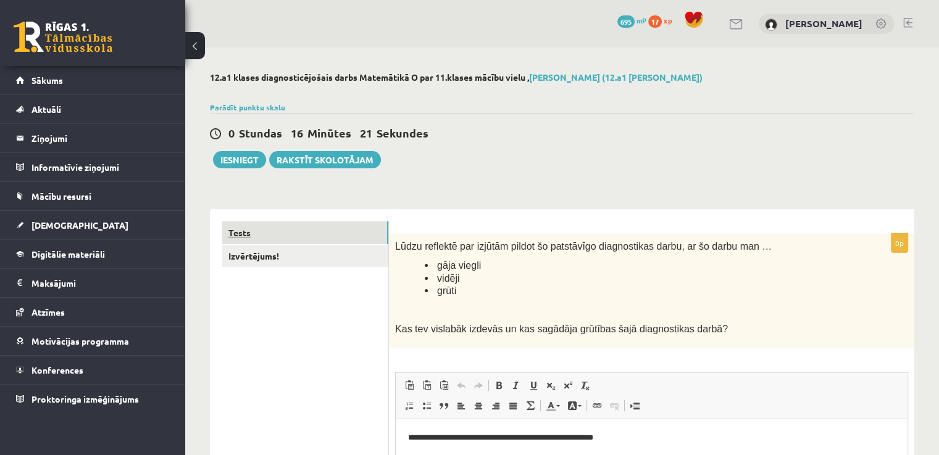
click at [291, 231] on link "Tests" at bounding box center [305, 233] width 166 height 23
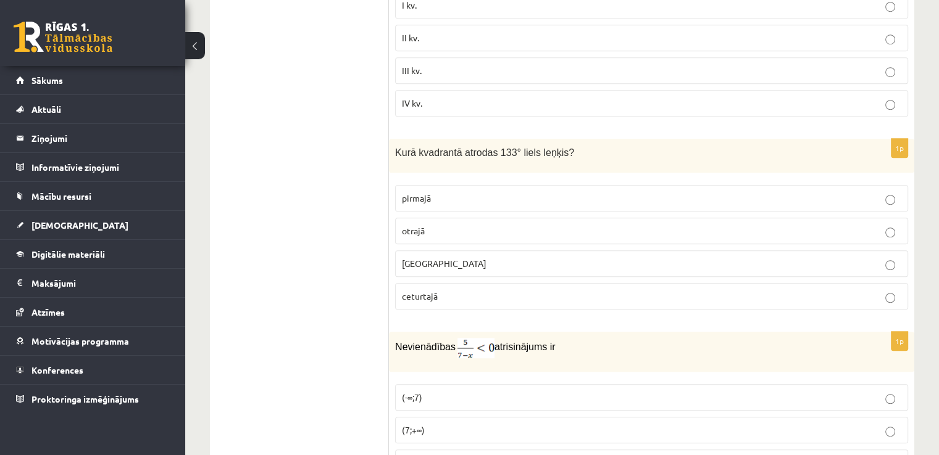
scroll to position [6036, 0]
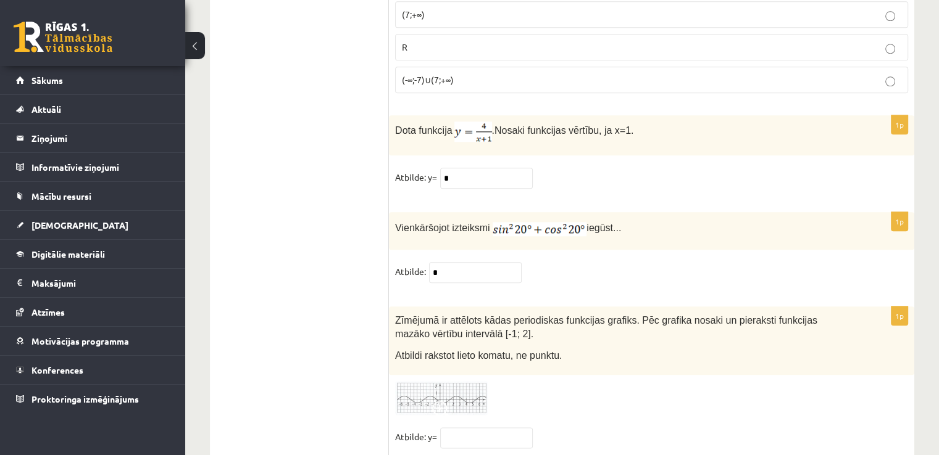
click at [471, 381] on img at bounding box center [441, 398] width 93 height 34
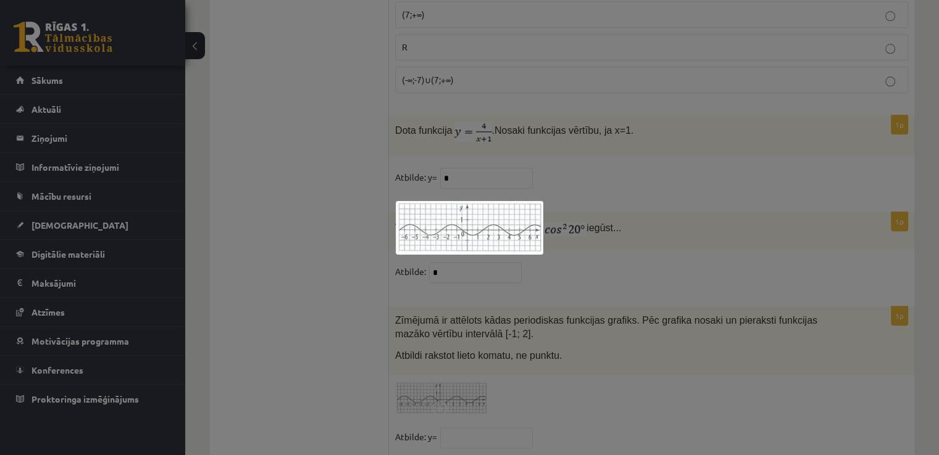
click at [626, 343] on div at bounding box center [469, 227] width 939 height 455
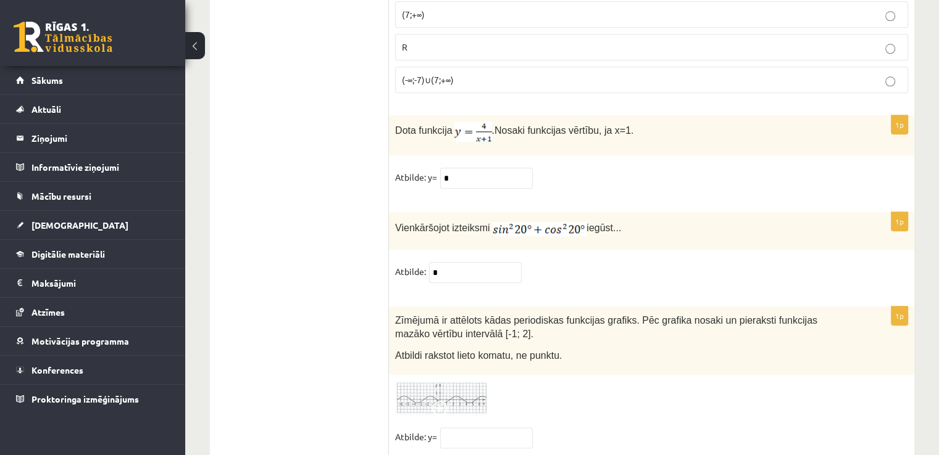
click at [458, 381] on img at bounding box center [441, 398] width 93 height 34
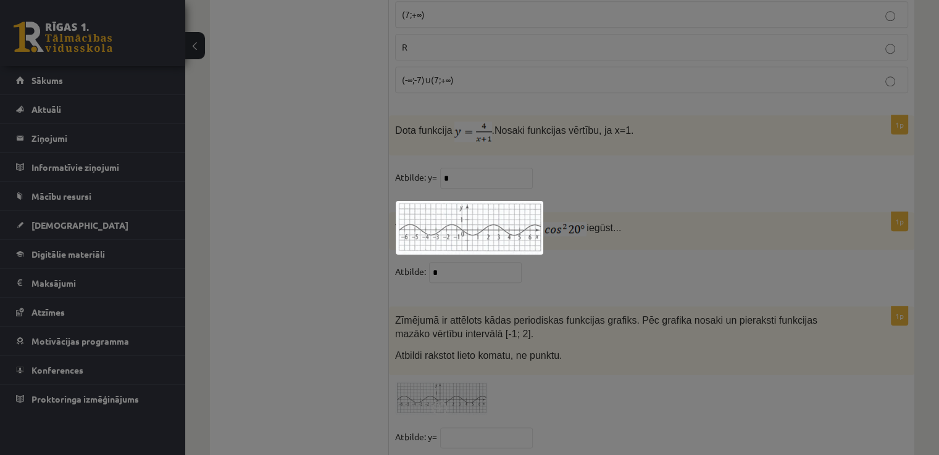
click at [642, 360] on div at bounding box center [469, 227] width 939 height 455
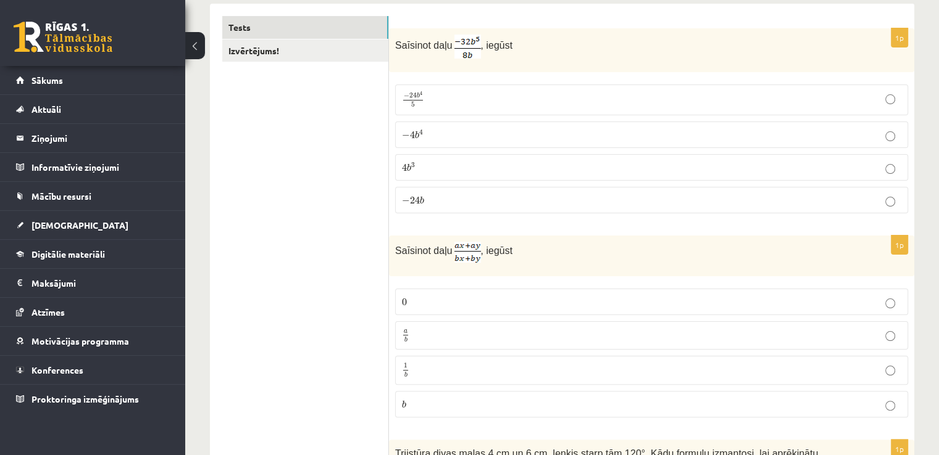
scroll to position [0, 0]
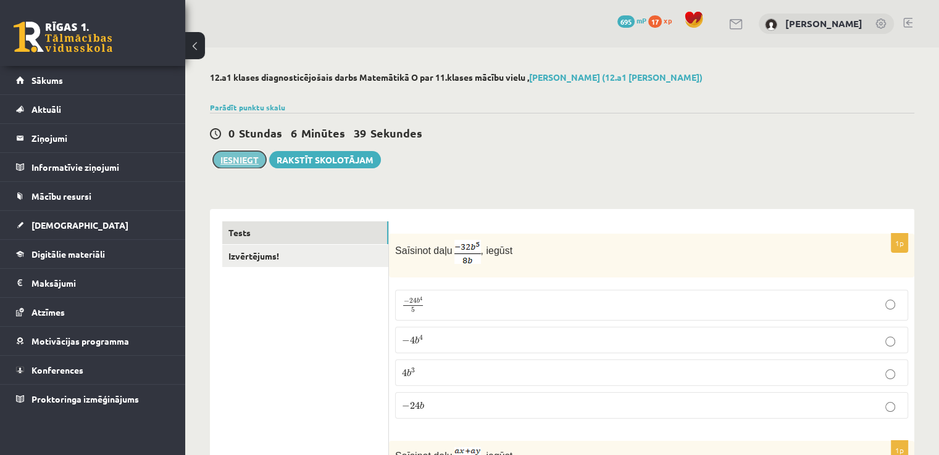
click at [252, 158] on button "Iesniegt" at bounding box center [239, 159] width 53 height 17
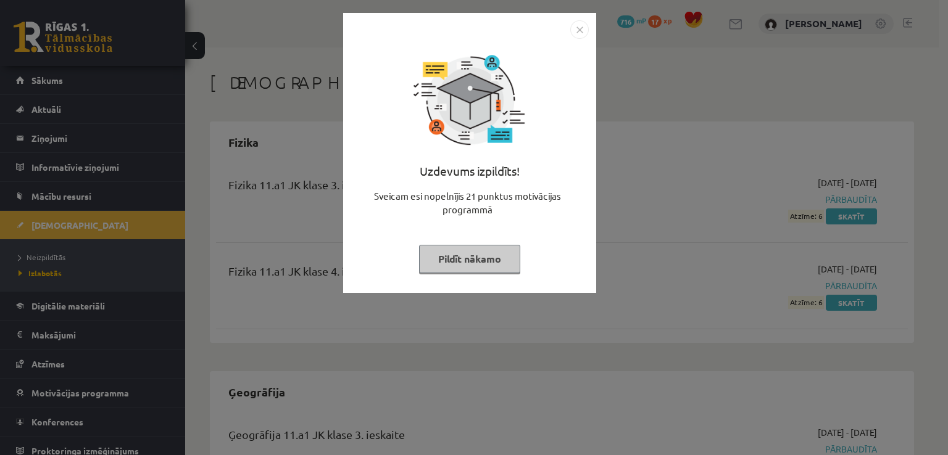
click at [503, 262] on button "Pildīt nākamo" at bounding box center [469, 259] width 101 height 28
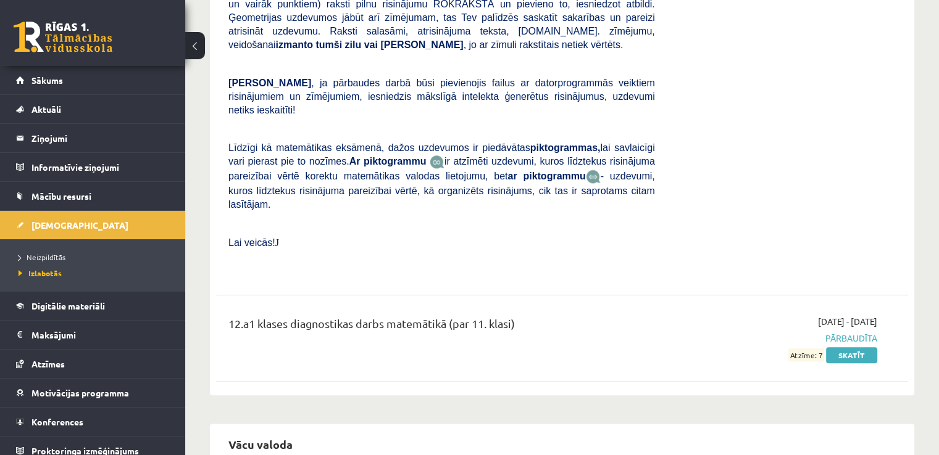
scroll to position [1419, 0]
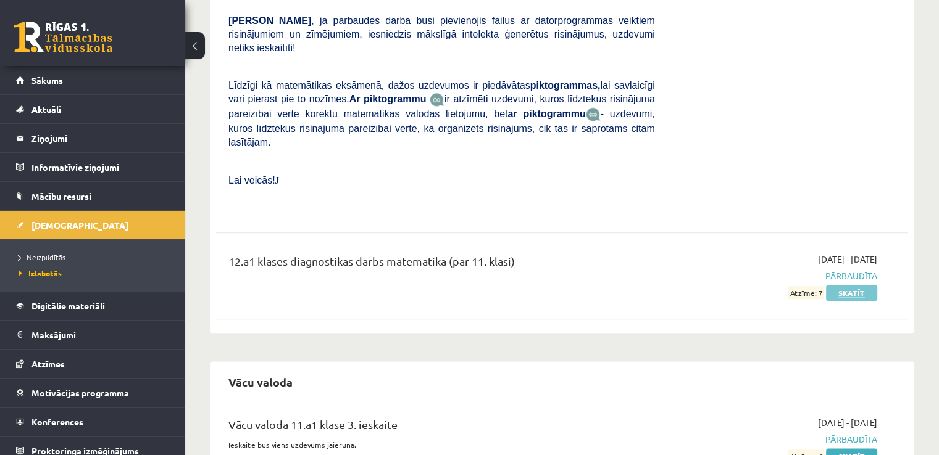
click at [840, 285] on link "Skatīt" at bounding box center [851, 293] width 51 height 16
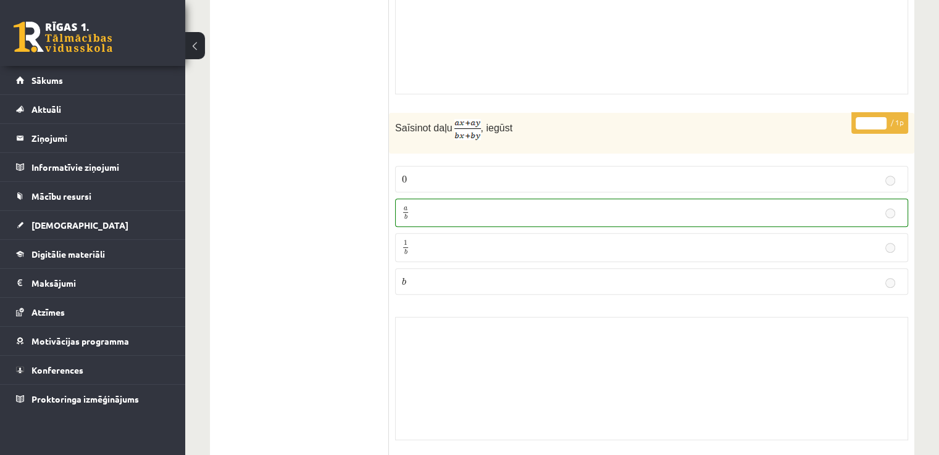
scroll to position [165, 0]
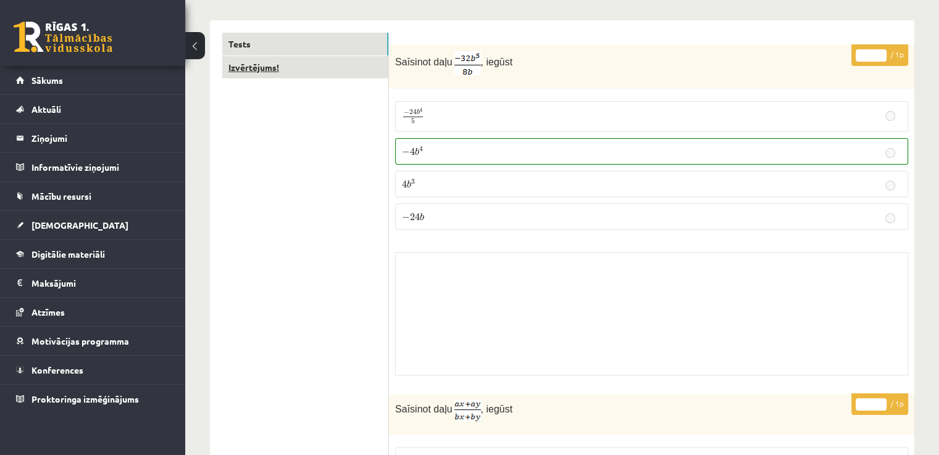
click at [353, 72] on link "Izvērtējums!" at bounding box center [305, 67] width 166 height 23
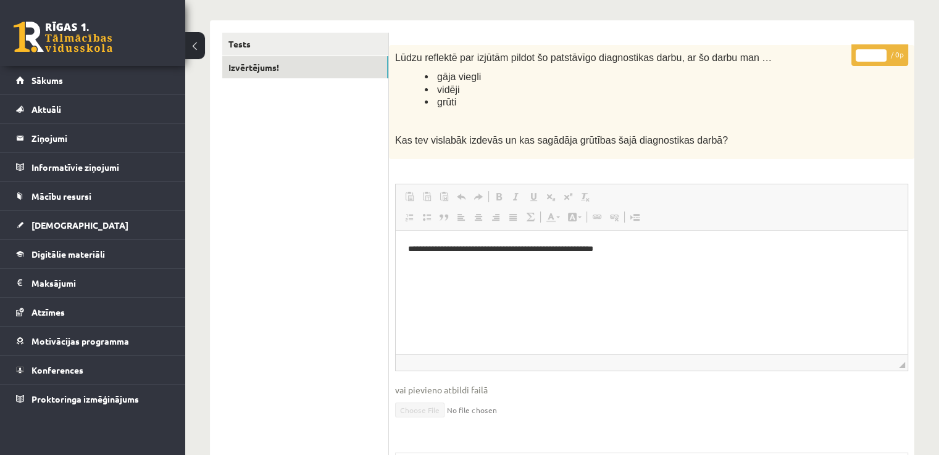
scroll to position [0, 0]
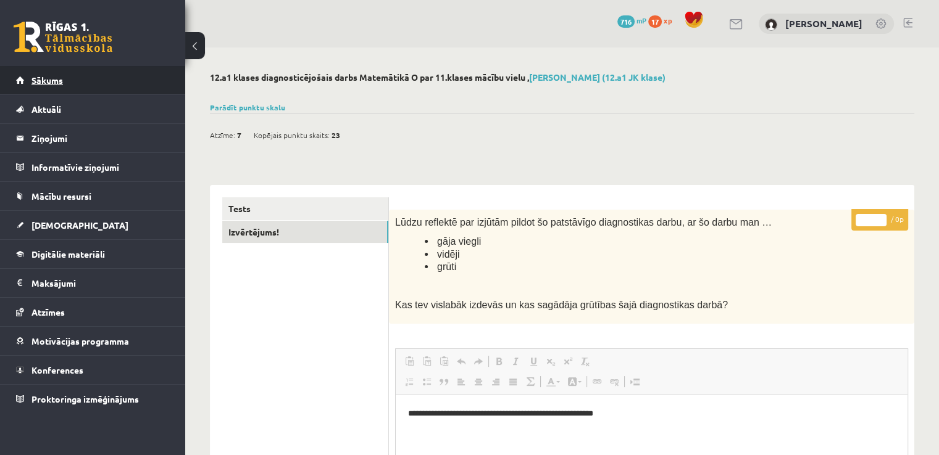
click at [130, 85] on link "Sākums" at bounding box center [93, 80] width 154 height 28
